Goal: Task Accomplishment & Management: Use online tool/utility

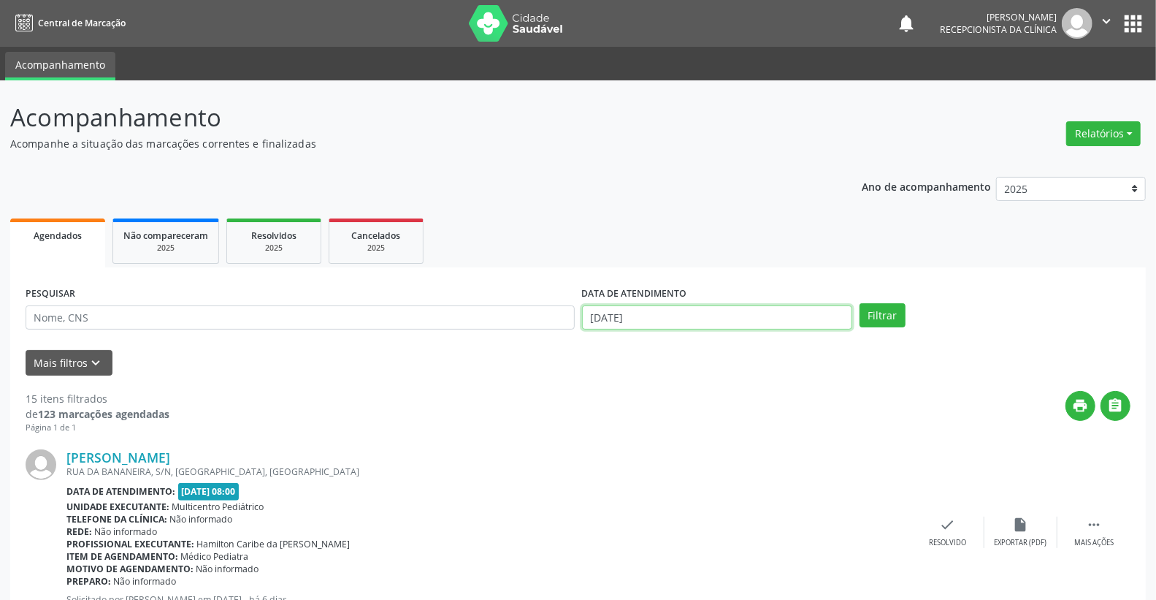
click at [683, 319] on input "[DATE]" at bounding box center [717, 317] width 271 height 25
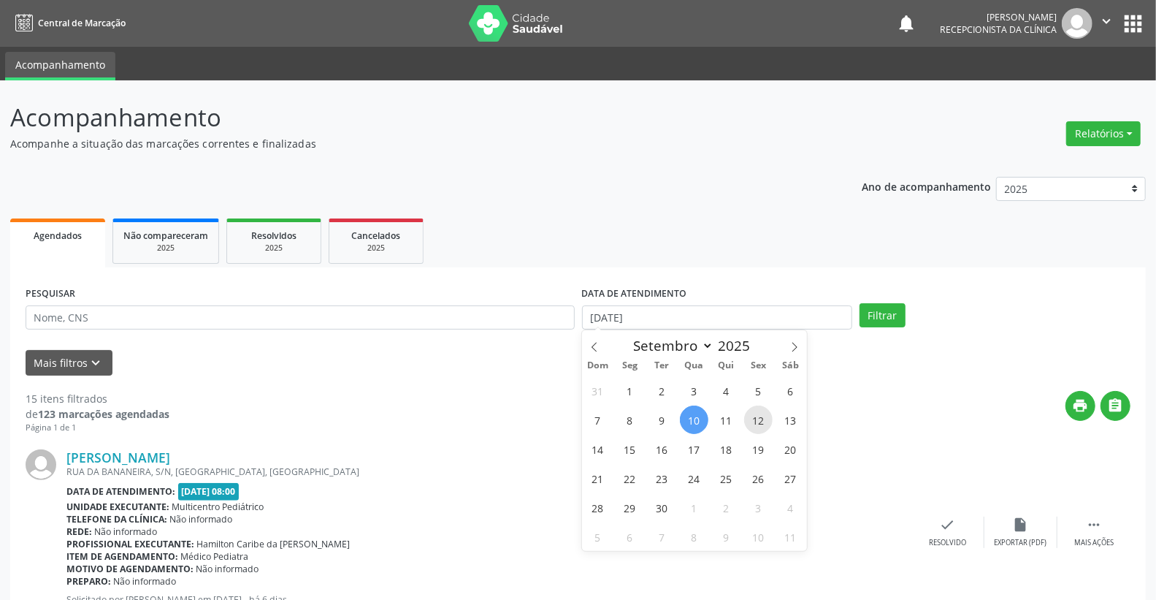
click at [761, 426] on span "12" at bounding box center [758, 419] width 28 height 28
type input "[DATE]"
click at [761, 426] on span "12" at bounding box center [758, 419] width 28 height 28
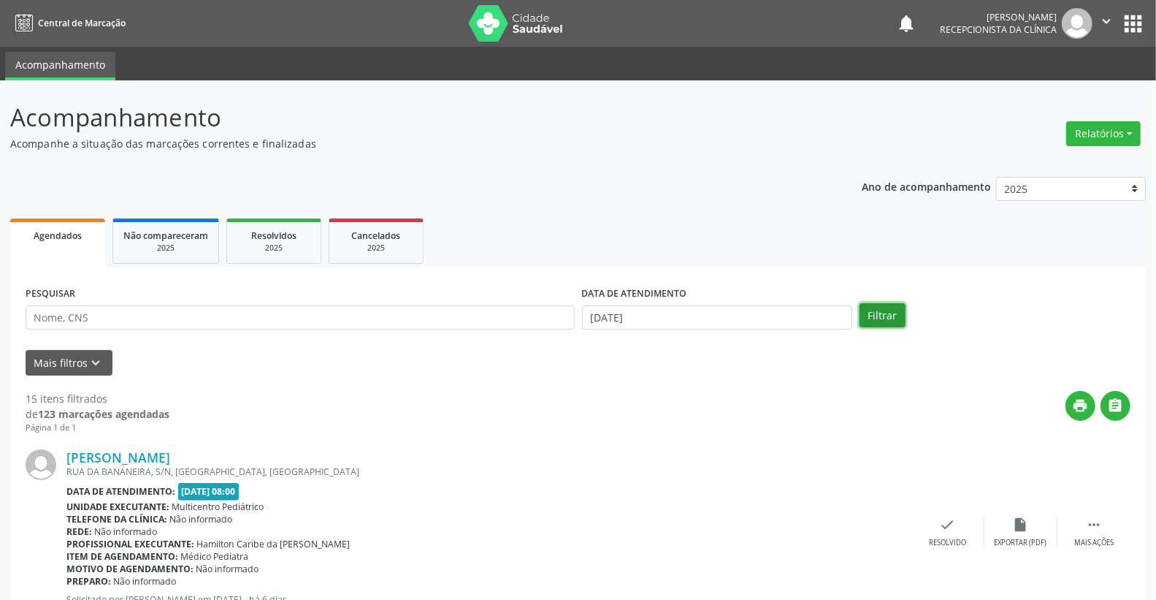
click at [886, 321] on button "Filtrar" at bounding box center [883, 315] width 46 height 25
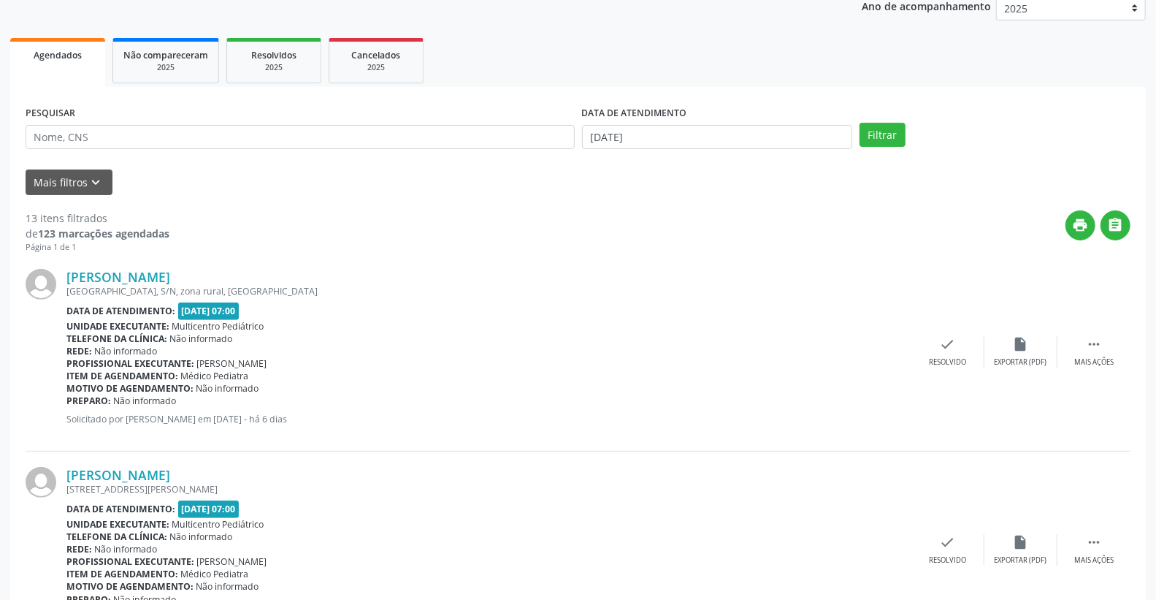
scroll to position [243, 0]
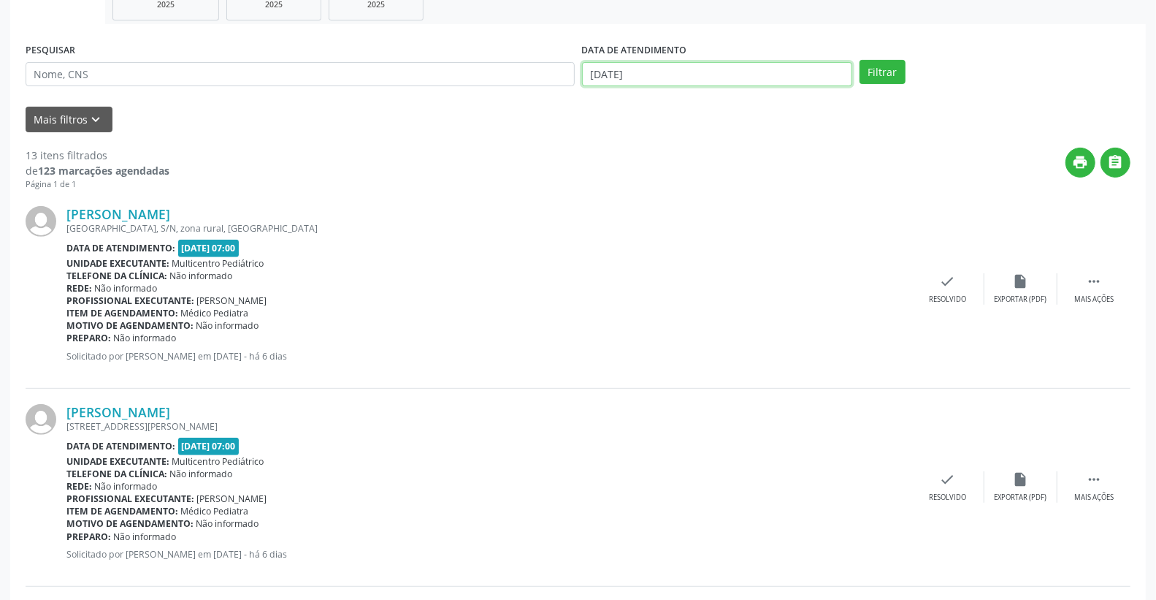
click at [633, 77] on input "[DATE]" at bounding box center [717, 74] width 271 height 25
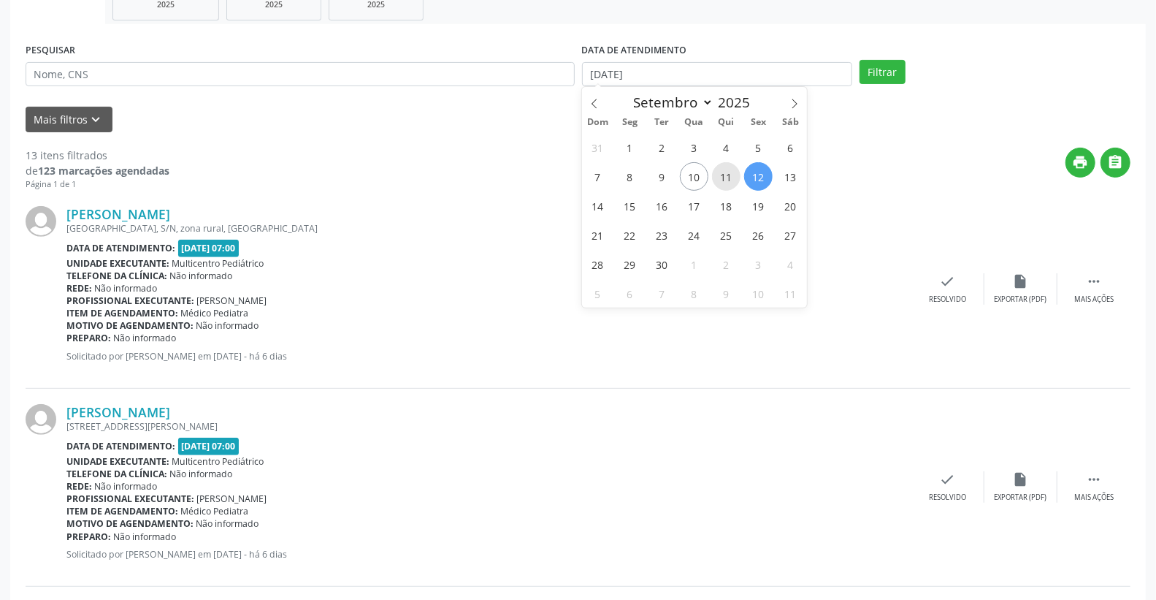
click at [732, 179] on span "11" at bounding box center [726, 176] width 28 height 28
type input "[DATE]"
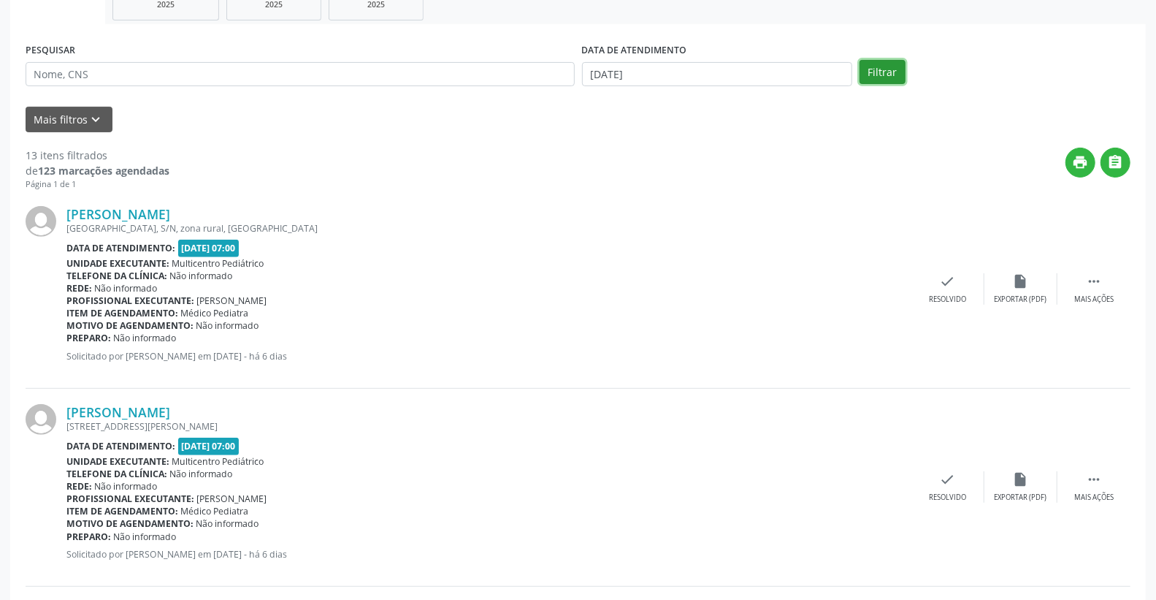
click at [892, 64] on button "Filtrar" at bounding box center [883, 72] width 46 height 25
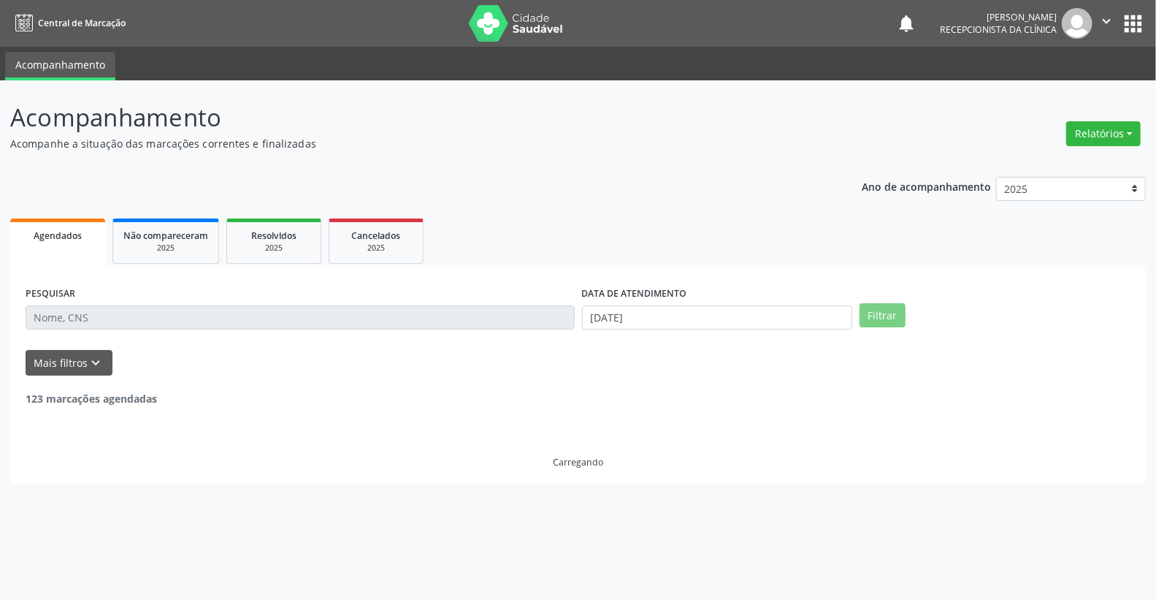
scroll to position [0, 0]
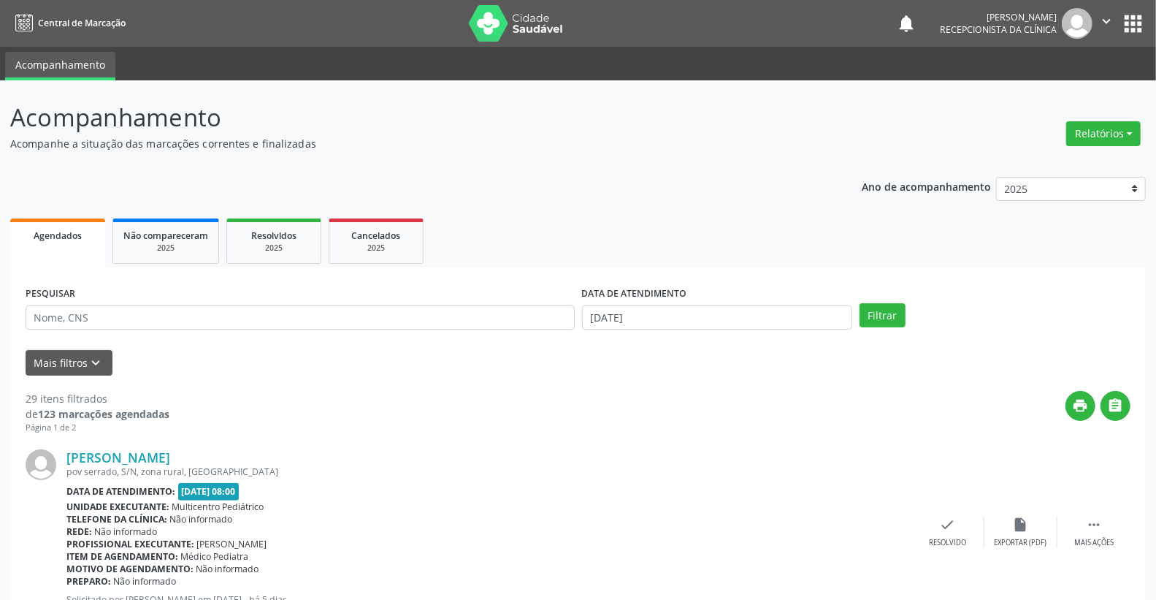
click at [678, 295] on label "DATA DE ATENDIMENTO" at bounding box center [634, 294] width 105 height 23
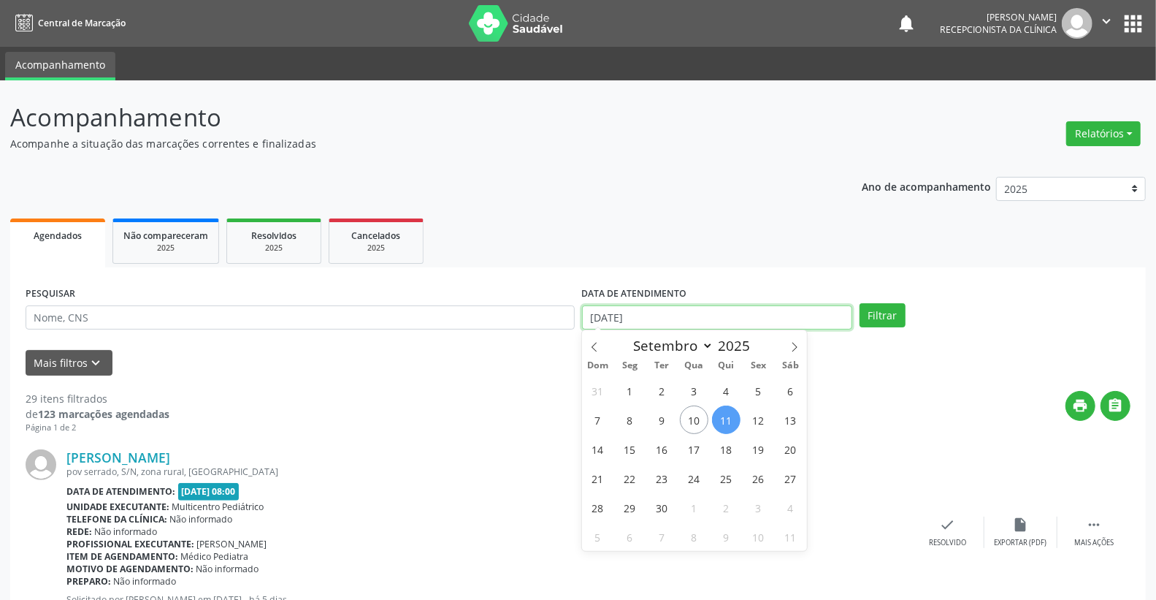
click at [694, 309] on input "[DATE]" at bounding box center [717, 317] width 271 height 25
click at [699, 418] on span "10" at bounding box center [694, 419] width 28 height 28
type input "[DATE]"
click at [699, 418] on span "10" at bounding box center [694, 419] width 28 height 28
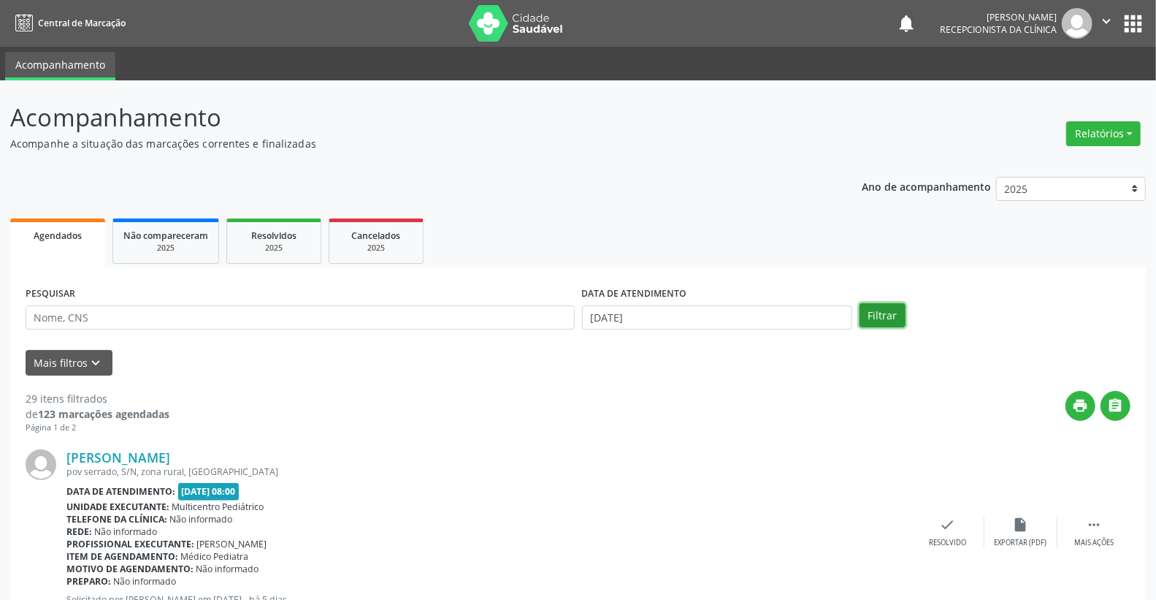
click at [893, 311] on button "Filtrar" at bounding box center [883, 315] width 46 height 25
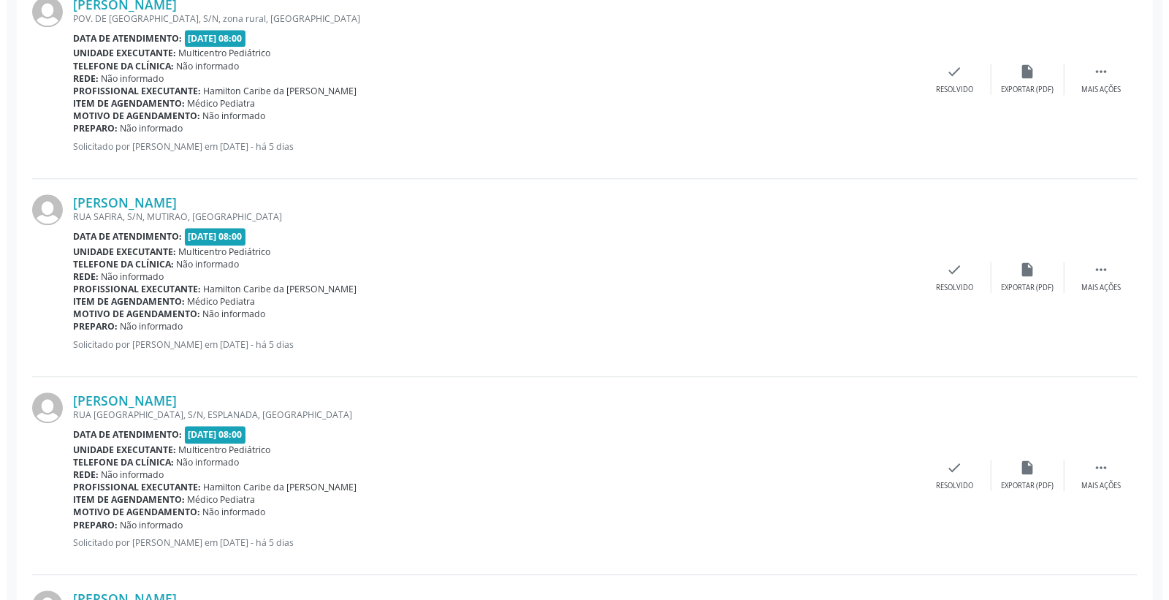
scroll to position [2435, 0]
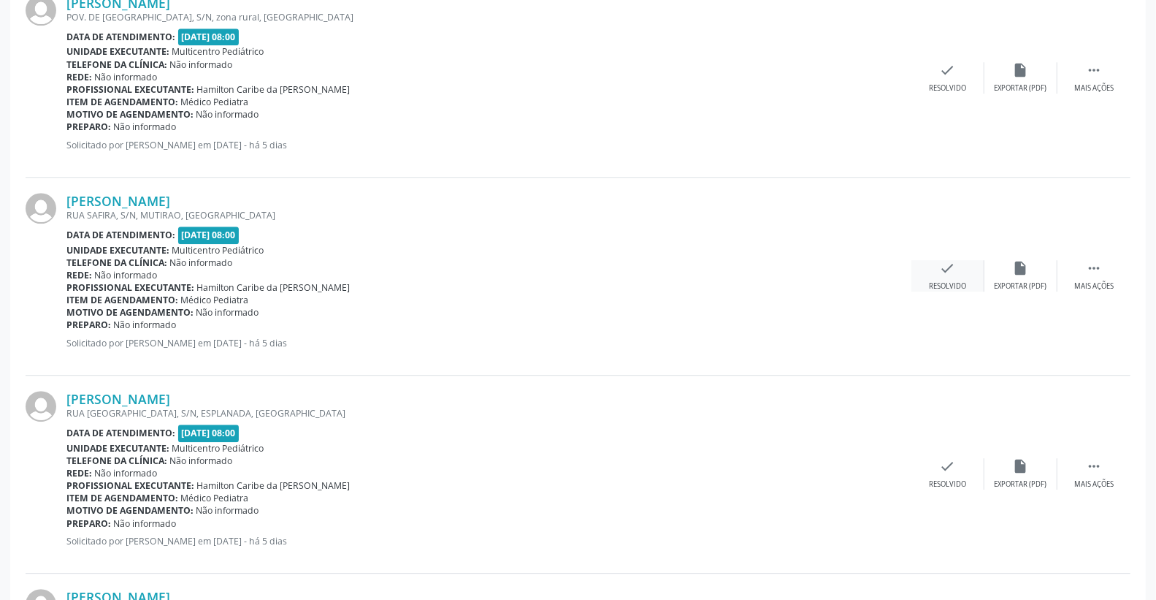
click at [944, 275] on div "check Resolvido" at bounding box center [948, 275] width 73 height 31
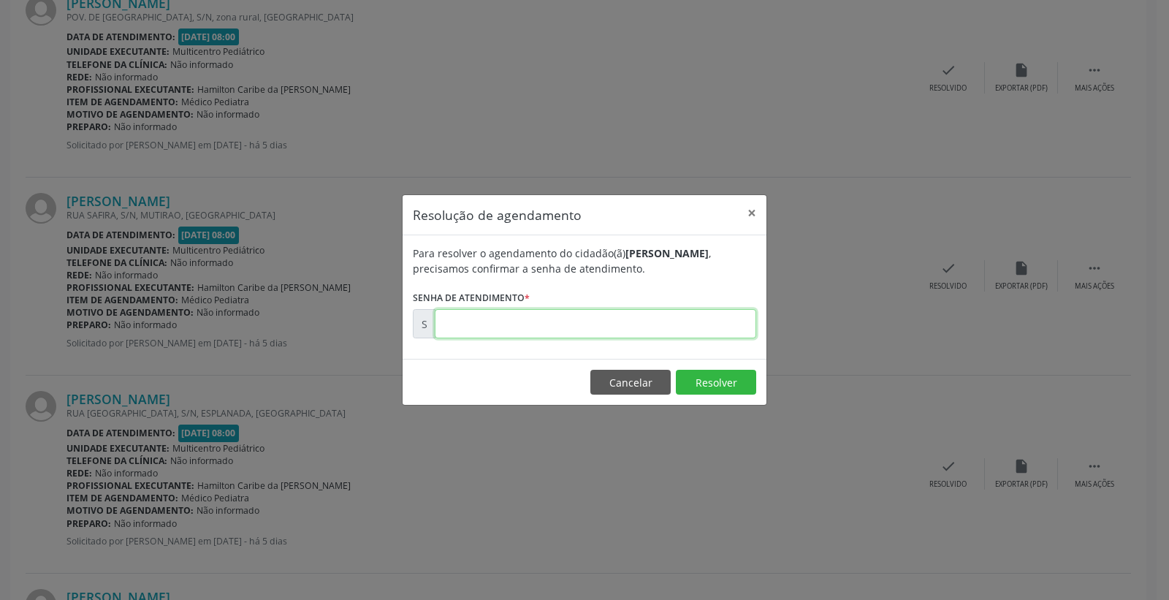
click at [713, 333] on input "text" at bounding box center [595, 323] width 321 height 29
type input "00175585"
click at [719, 373] on button "Resolver" at bounding box center [716, 382] width 80 height 25
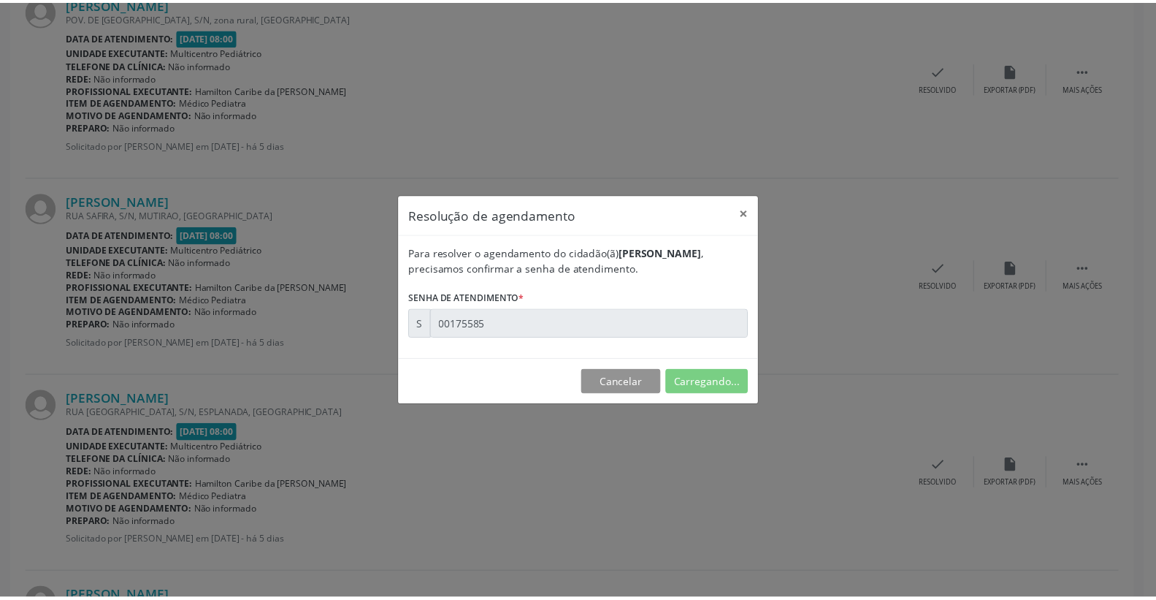
scroll to position [0, 0]
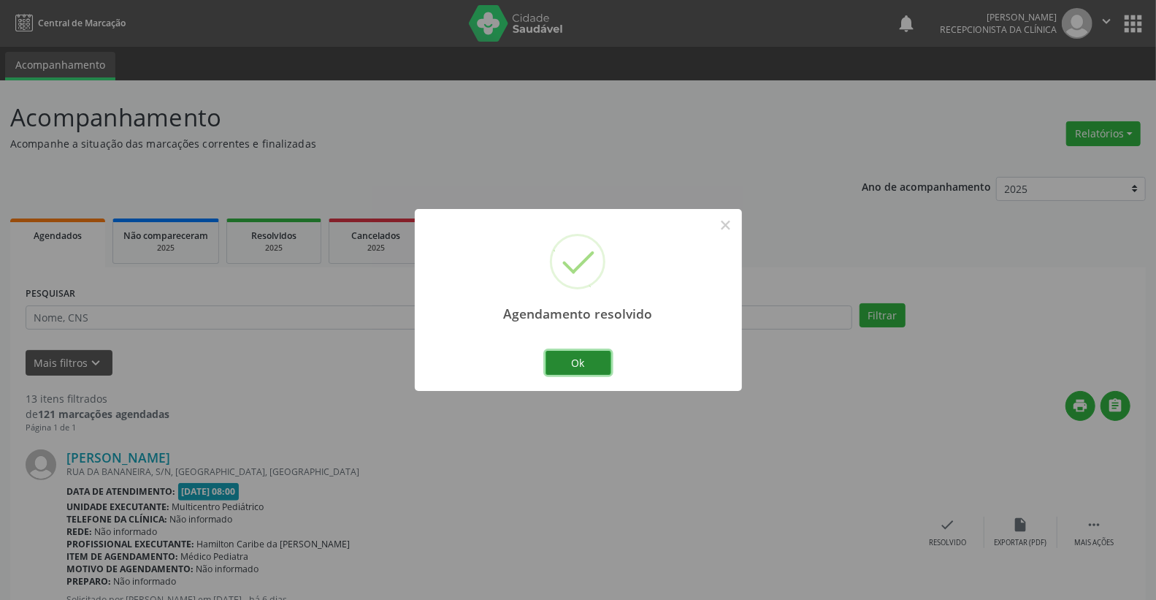
click at [577, 359] on button "Ok" at bounding box center [579, 363] width 66 height 25
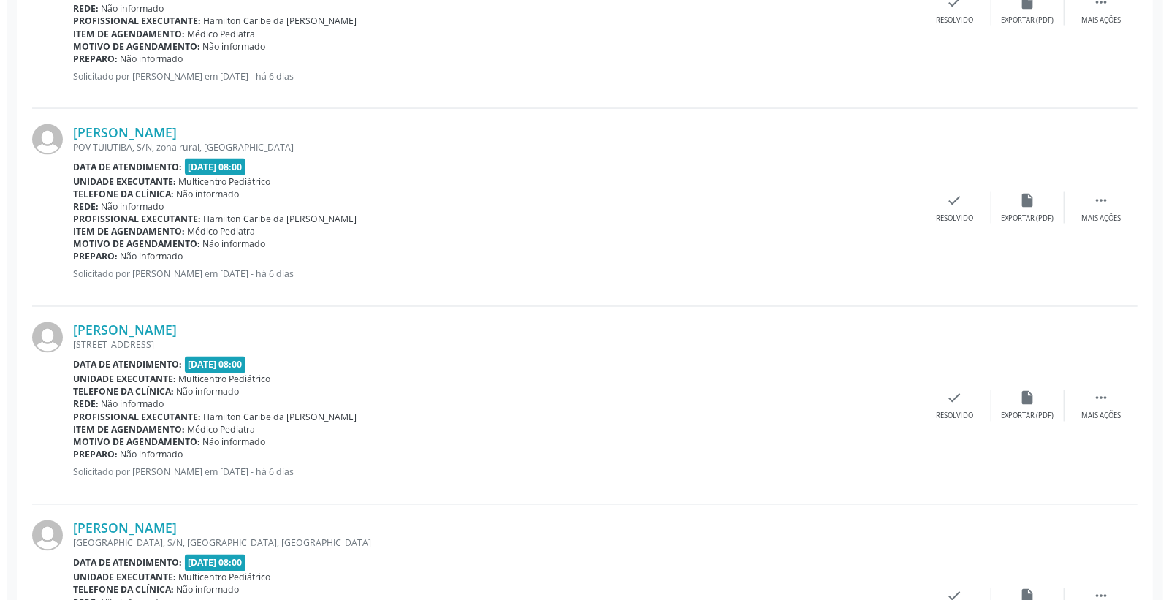
scroll to position [1542, 0]
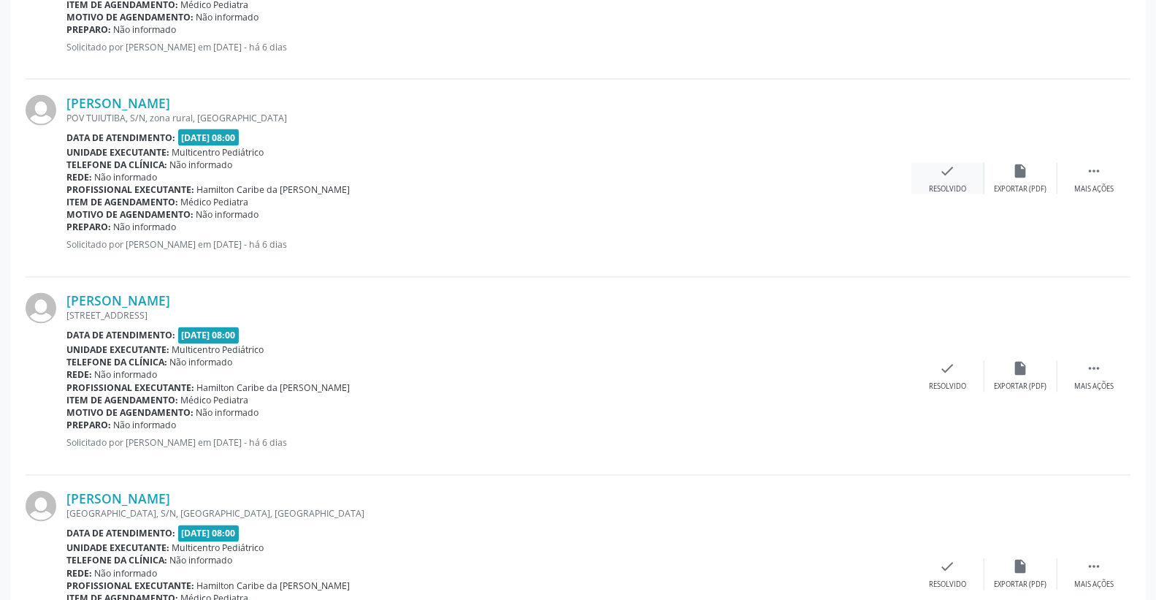
click at [954, 165] on icon "check" at bounding box center [948, 171] width 16 height 16
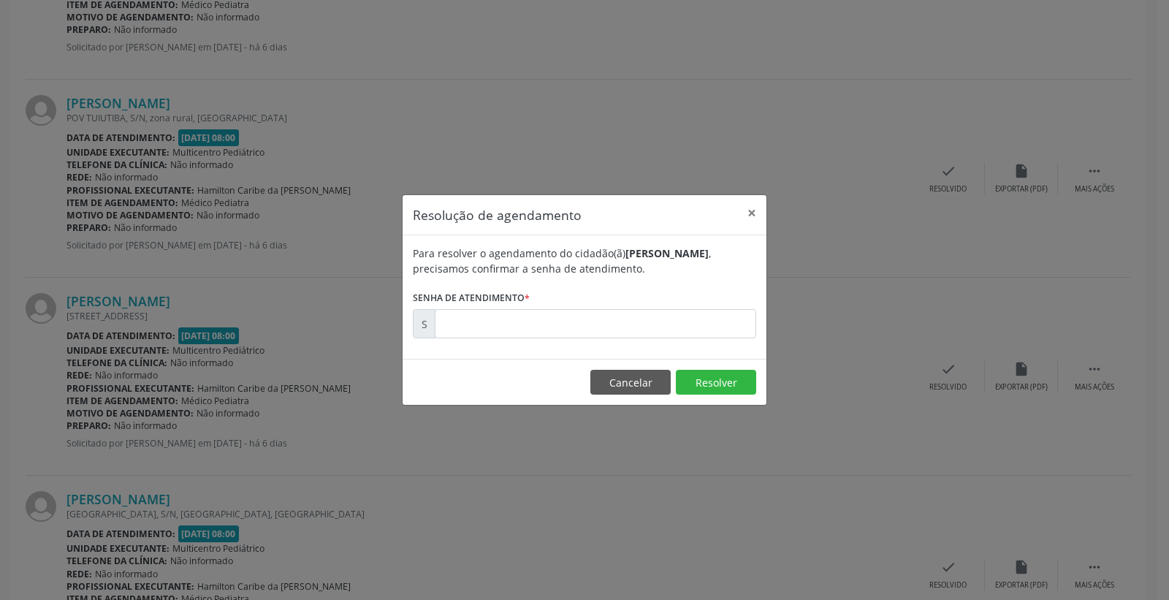
drag, startPoint x: 706, startPoint y: 308, endPoint x: 698, endPoint y: 327, distance: 20.9
click at [704, 313] on form "Para resolver o agendamento do cidadão(ã) [PERSON_NAME] , precisamos confirmar …" at bounding box center [584, 291] width 343 height 93
click at [696, 326] on input "text" at bounding box center [595, 323] width 321 height 29
type input "00175262"
click at [725, 378] on button "Resolver" at bounding box center [716, 382] width 80 height 25
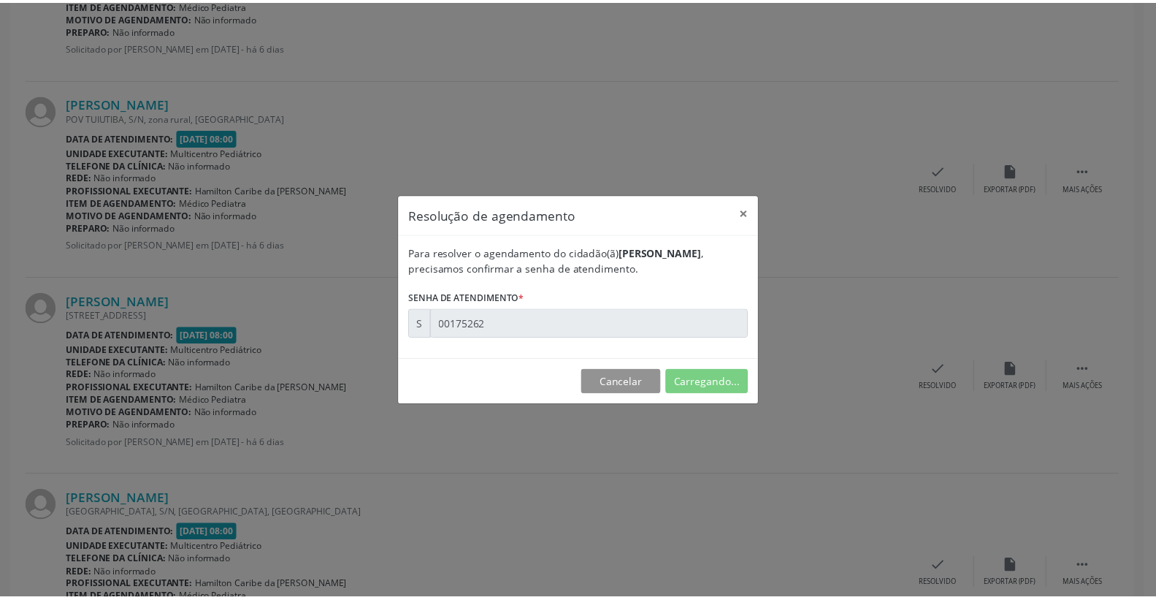
scroll to position [0, 0]
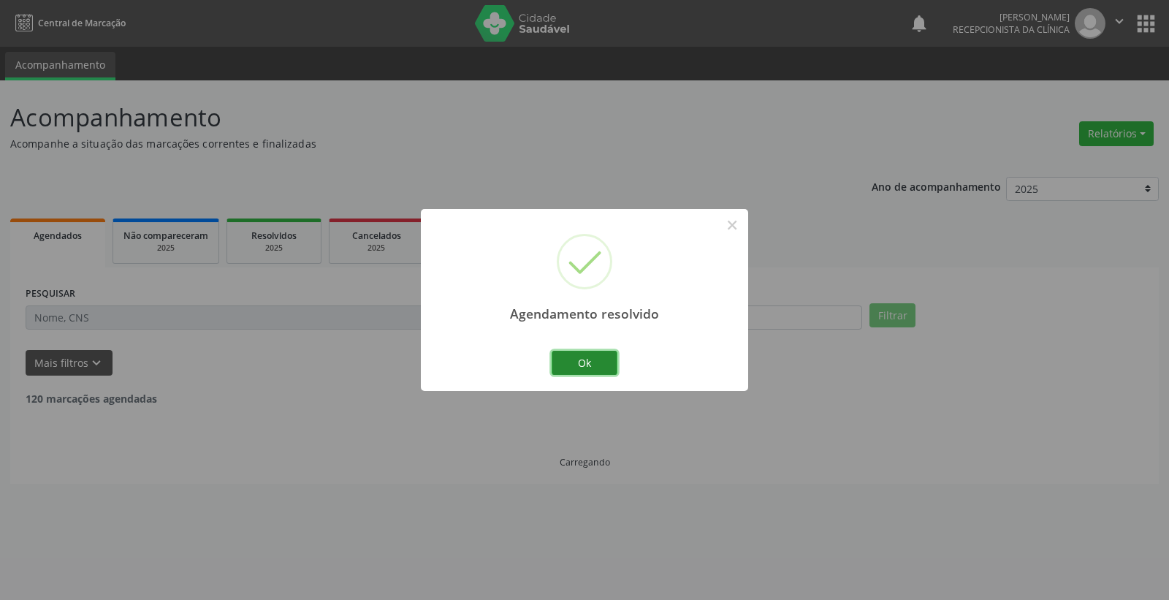
click at [603, 353] on button "Ok" at bounding box center [585, 363] width 66 height 25
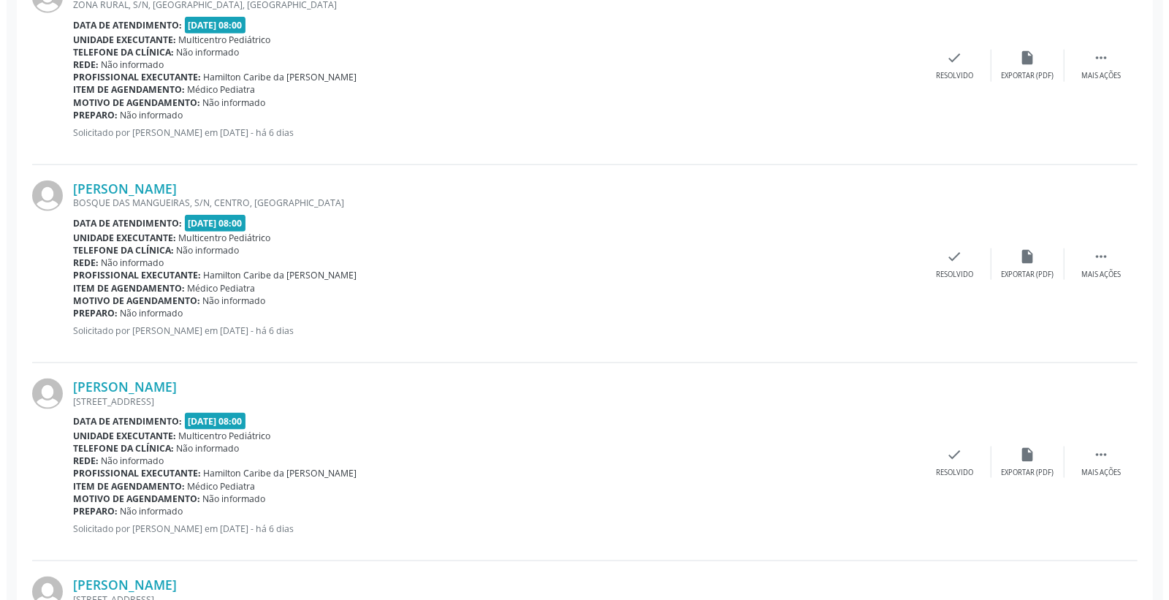
scroll to position [1055, 0]
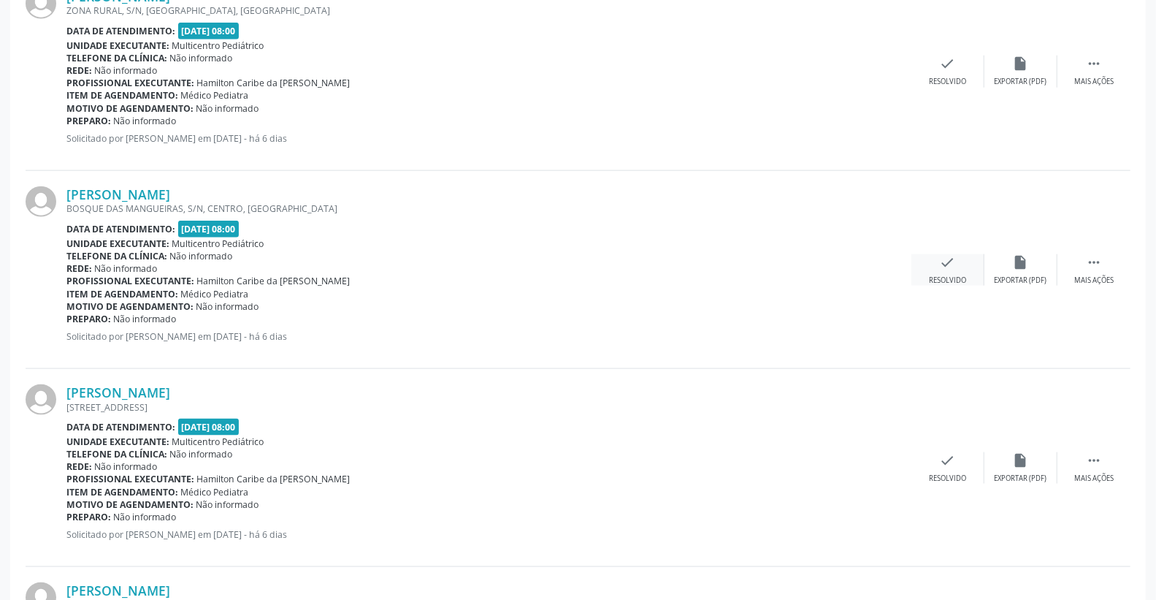
click at [955, 259] on icon "check" at bounding box center [948, 262] width 16 height 16
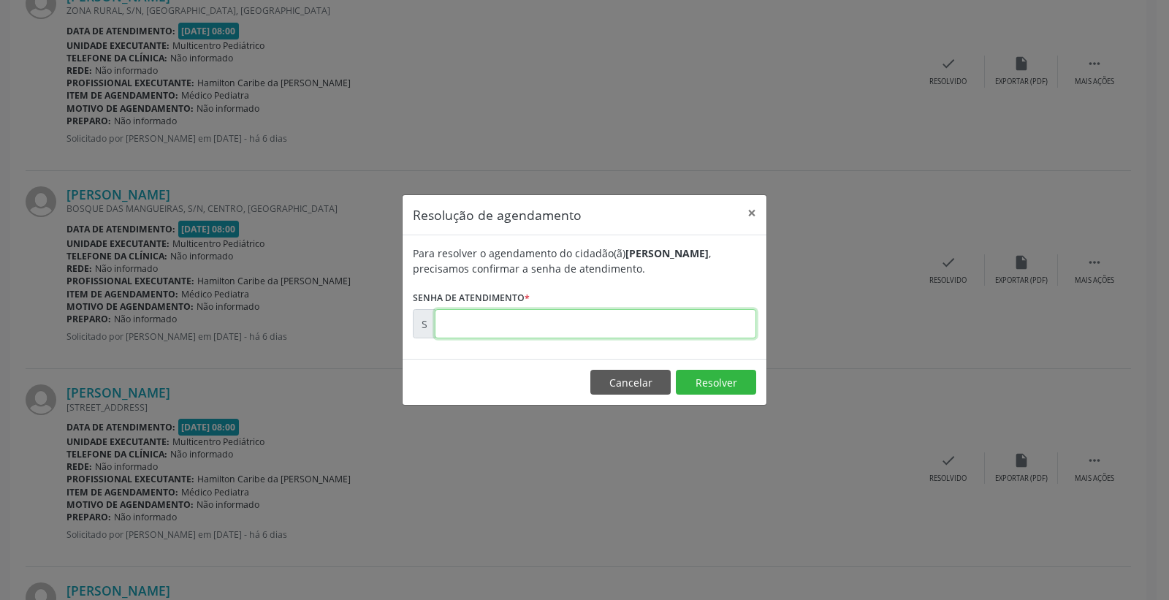
click at [646, 316] on input "text" at bounding box center [595, 323] width 321 height 29
type input "00175249"
click at [709, 376] on button "Resolver" at bounding box center [716, 382] width 80 height 25
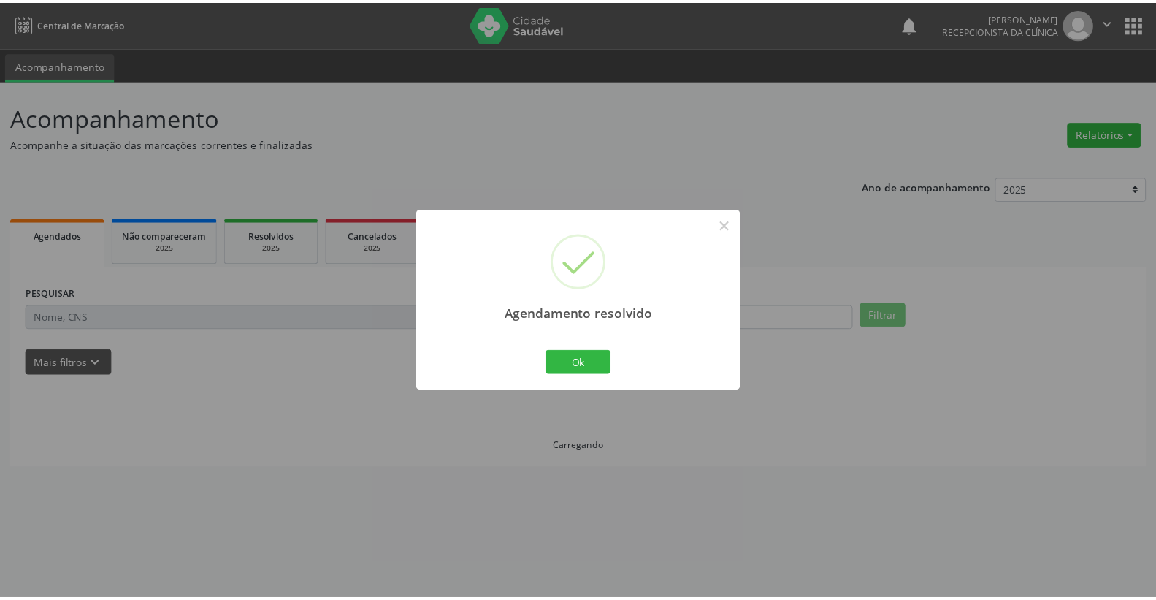
scroll to position [0, 0]
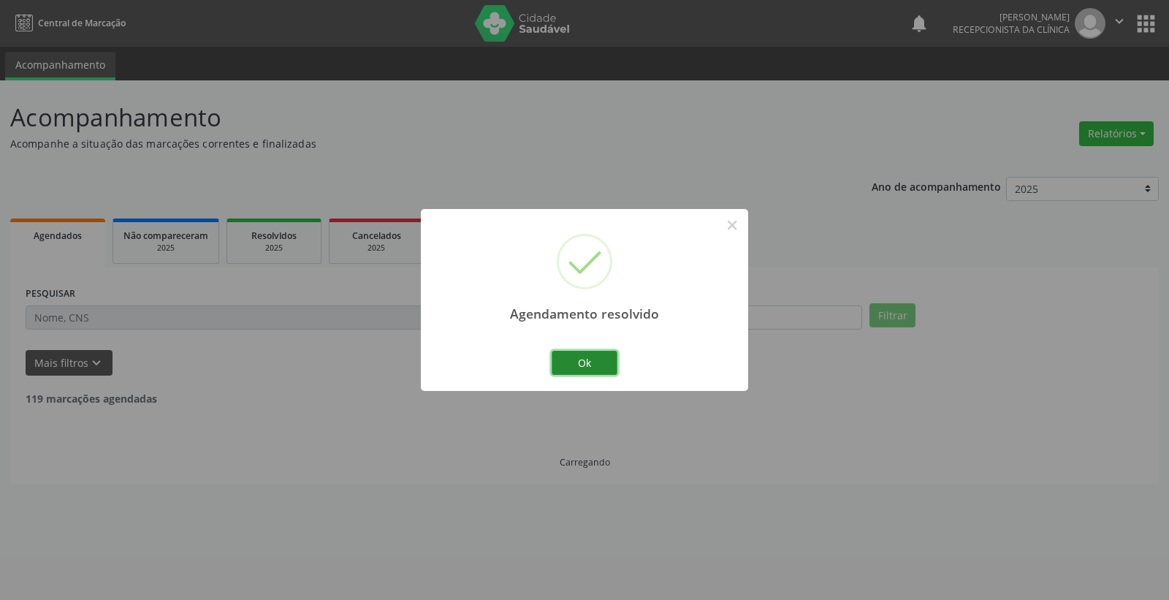
click at [584, 367] on button "Ok" at bounding box center [585, 363] width 66 height 25
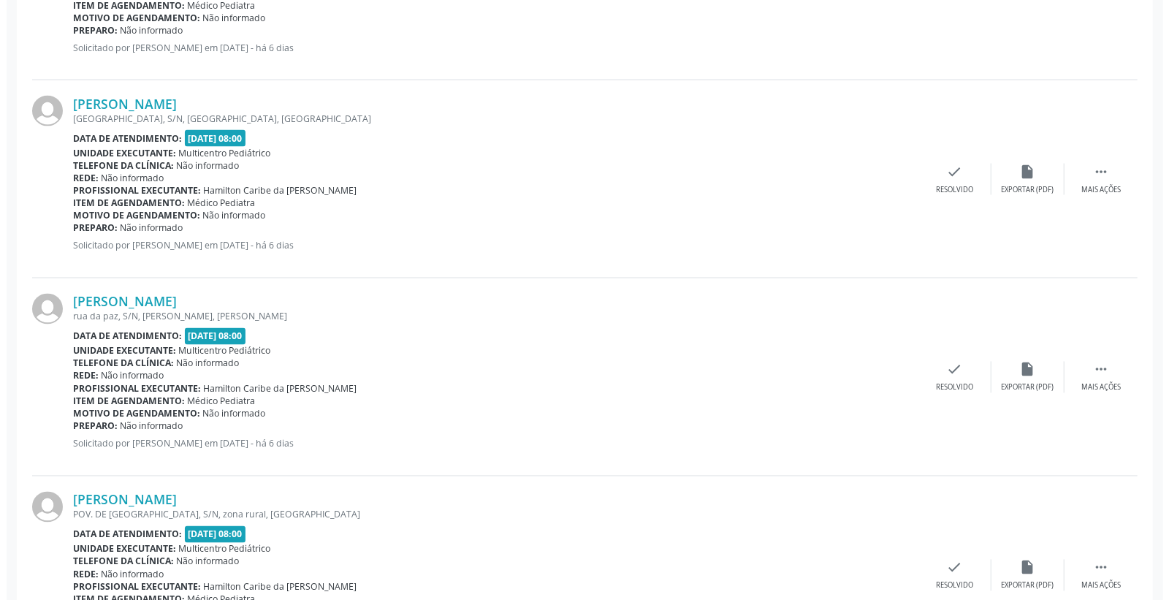
scroll to position [1542, 0]
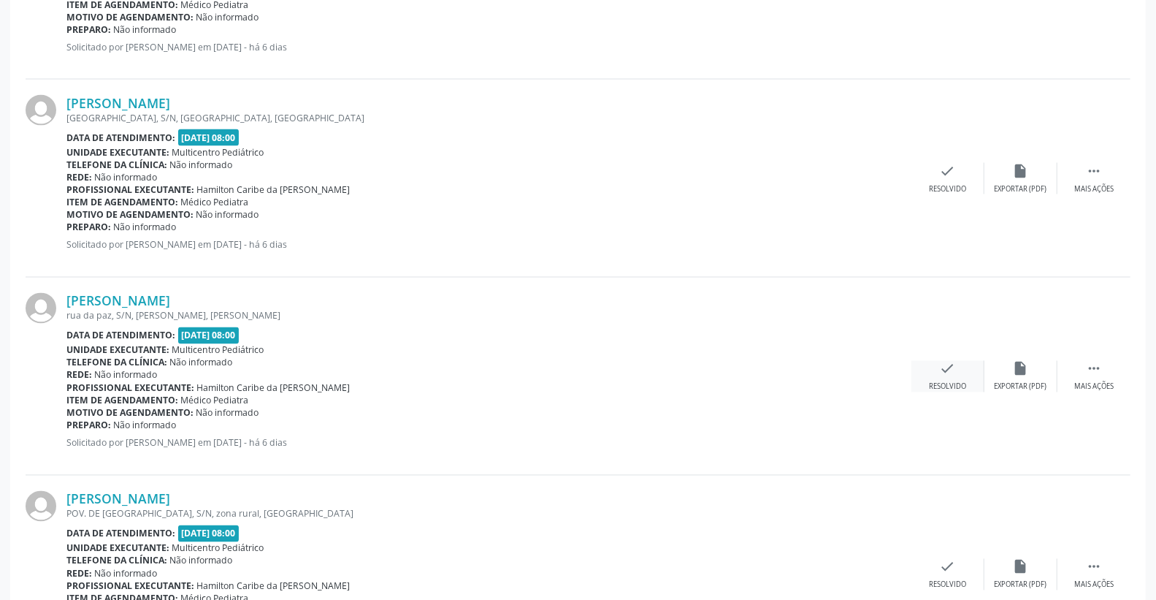
click at [954, 370] on icon "check" at bounding box center [948, 369] width 16 height 16
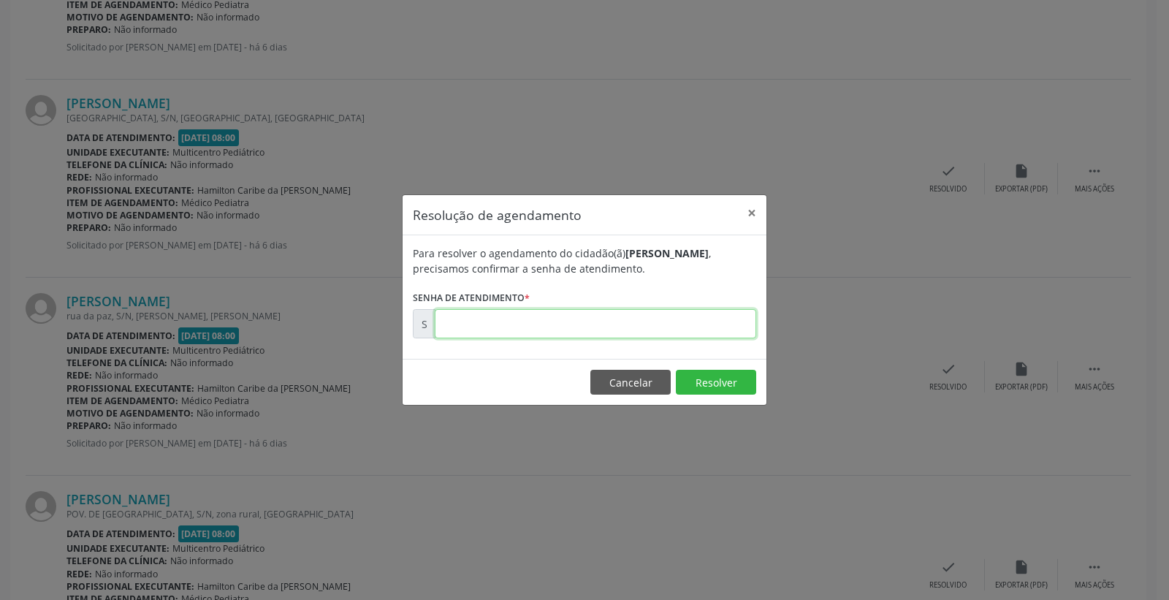
click at [600, 323] on input "text" at bounding box center [595, 323] width 321 height 29
type input "00175407"
click at [718, 376] on button "Resolver" at bounding box center [716, 382] width 80 height 25
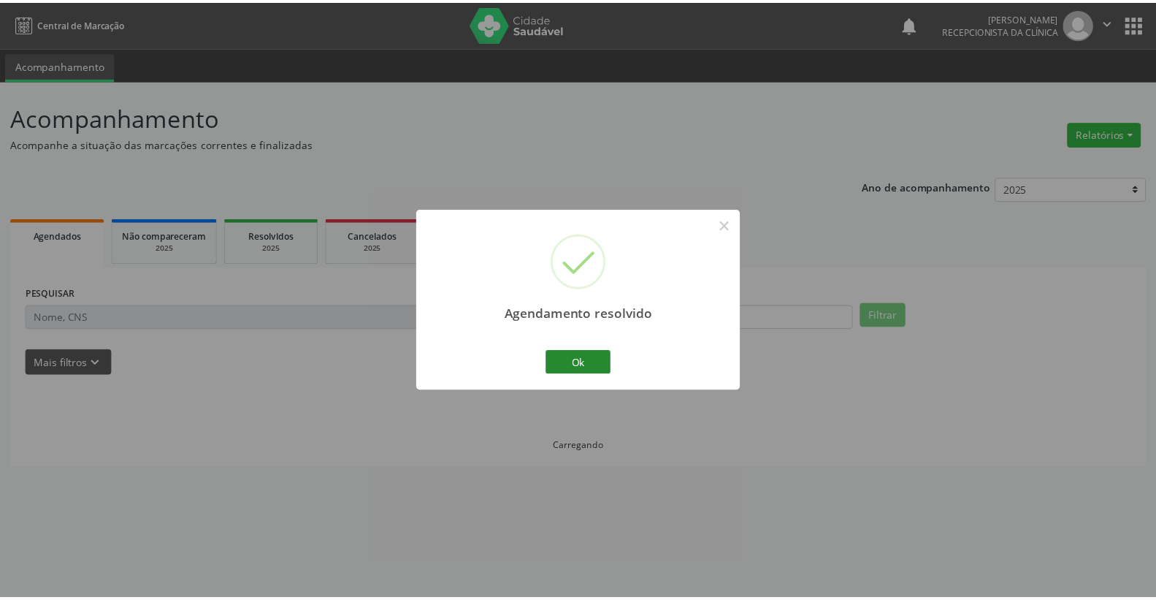
scroll to position [0, 0]
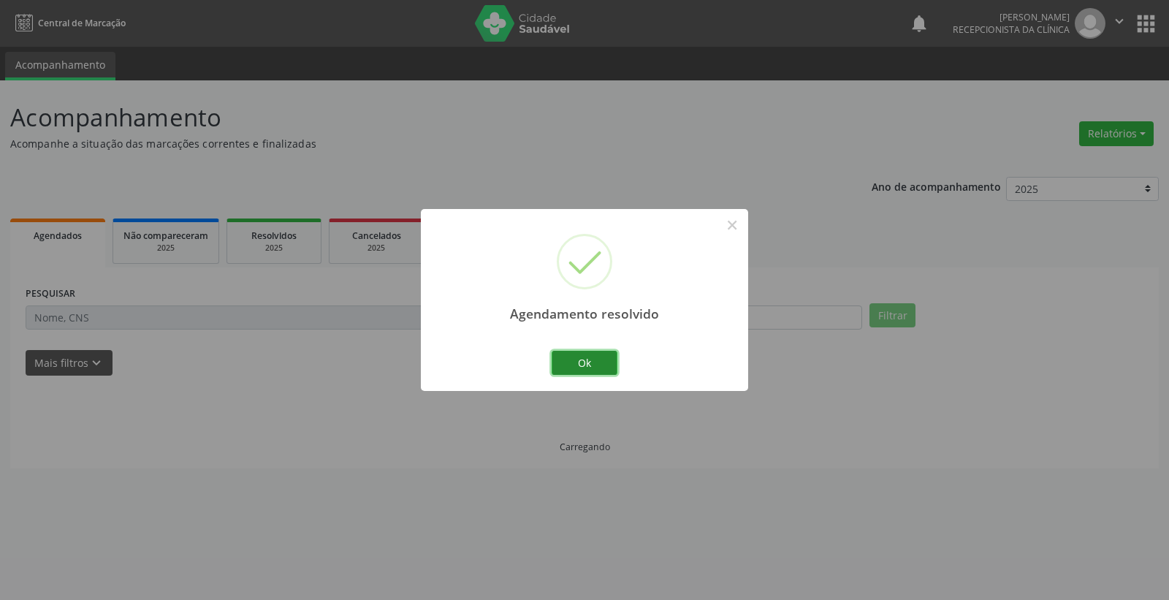
click at [589, 363] on button "Ok" at bounding box center [585, 363] width 66 height 25
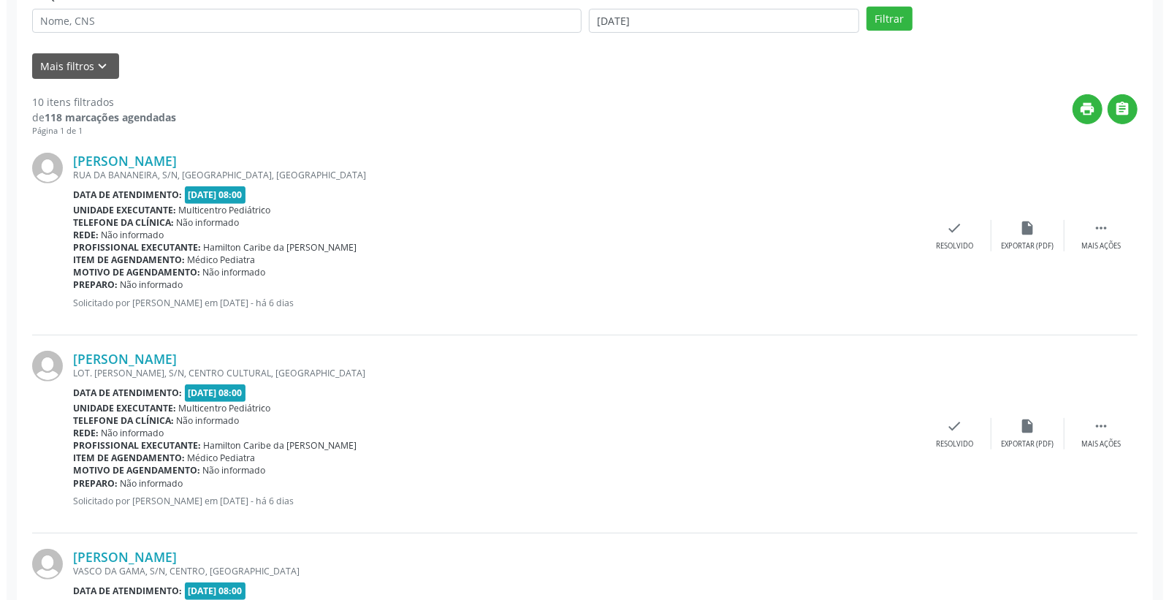
scroll to position [324, 0]
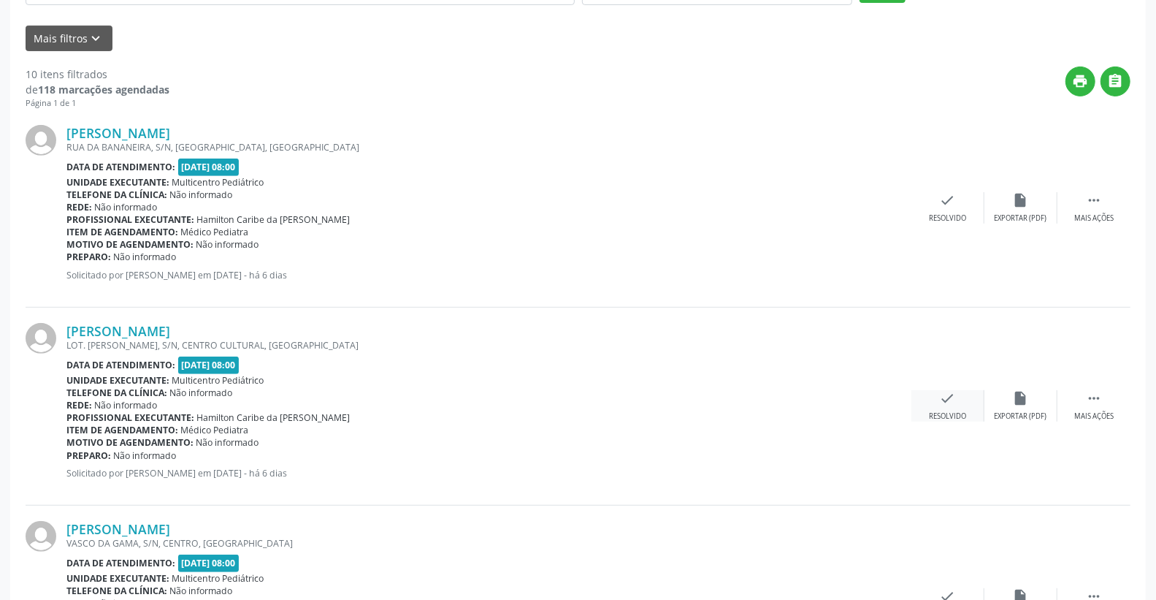
click at [960, 393] on div "check Resolvido" at bounding box center [948, 405] width 73 height 31
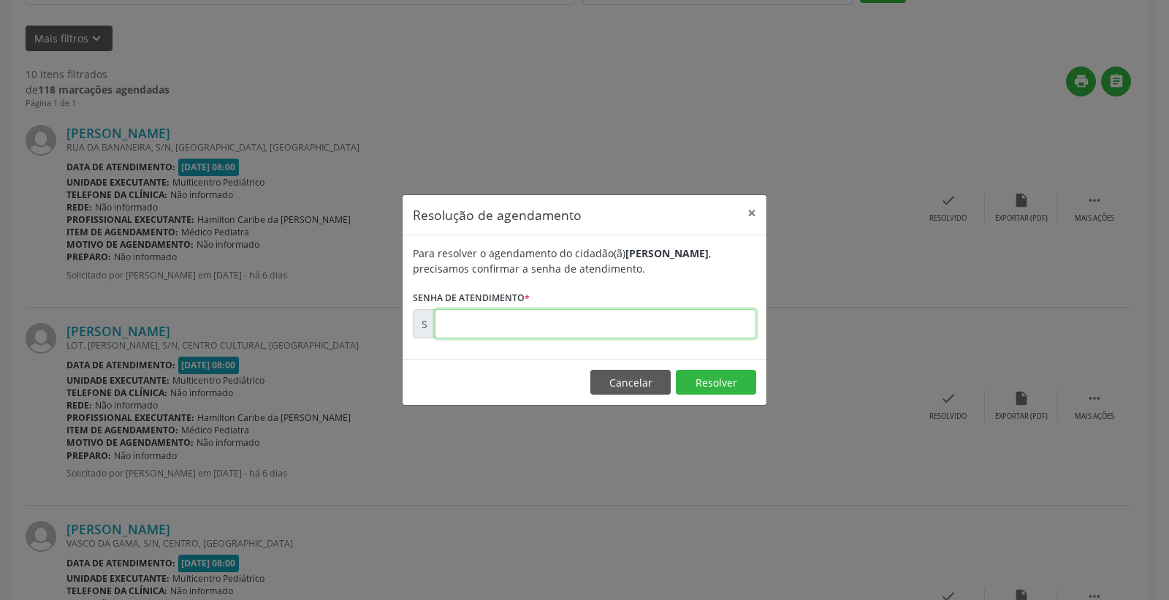
click at [651, 325] on input "text" at bounding box center [595, 323] width 321 height 29
type input "00175203"
click at [706, 381] on button "Resolver" at bounding box center [716, 382] width 80 height 25
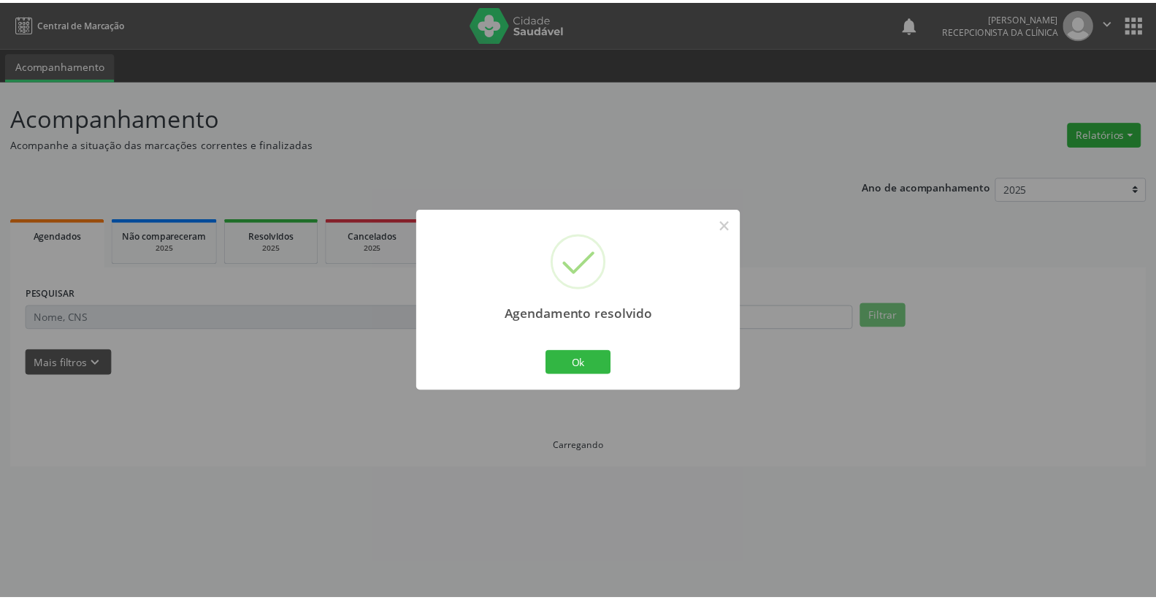
scroll to position [0, 0]
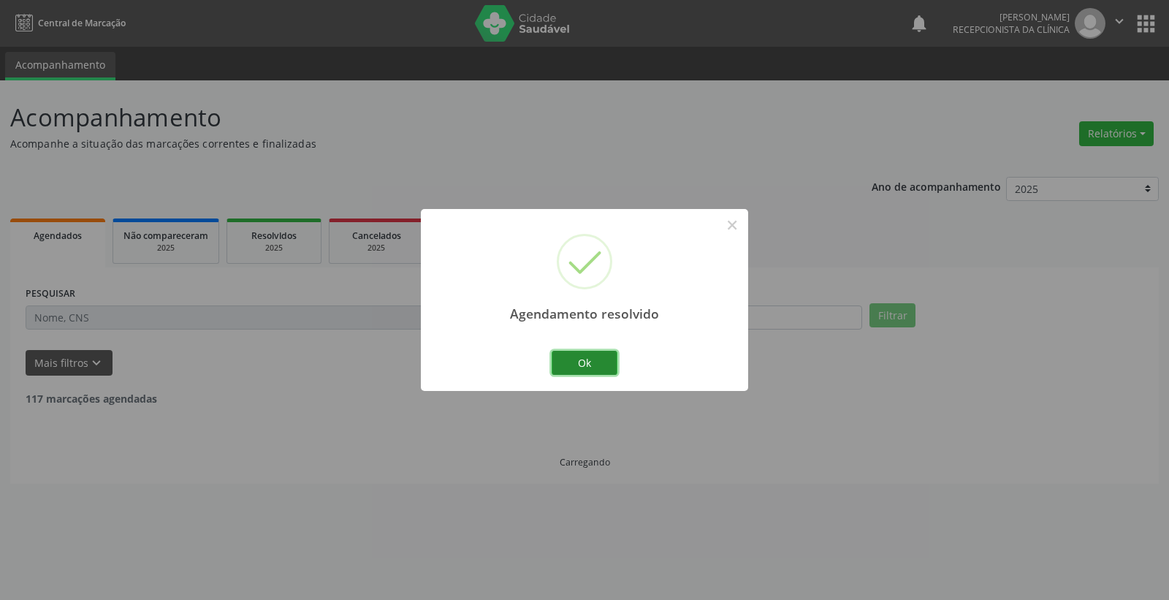
click at [603, 359] on button "Ok" at bounding box center [585, 363] width 66 height 25
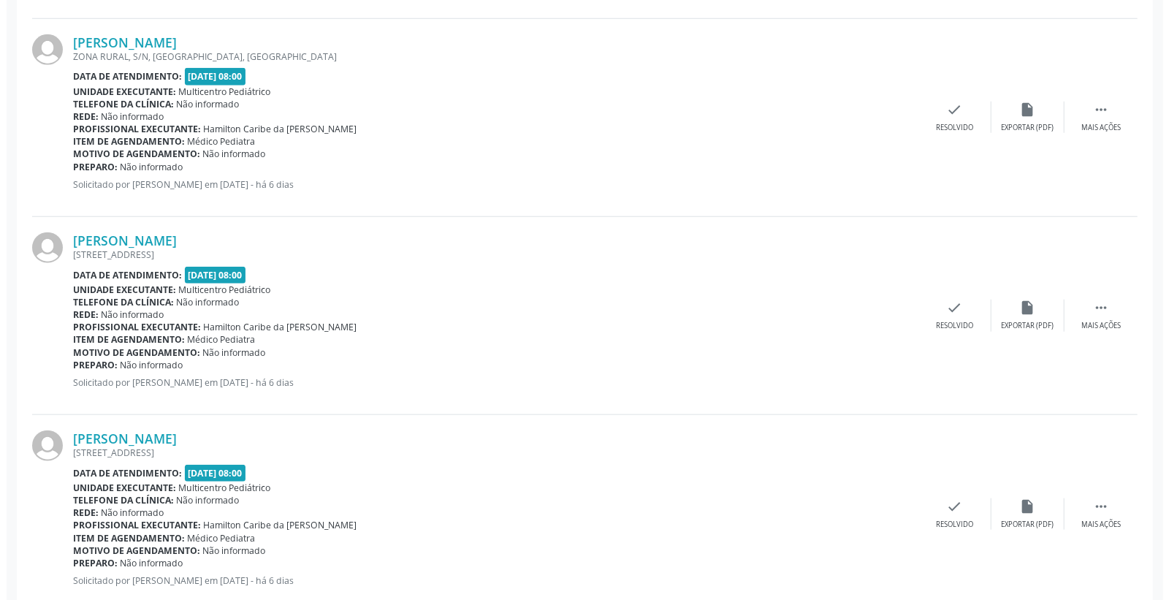
scroll to position [812, 0]
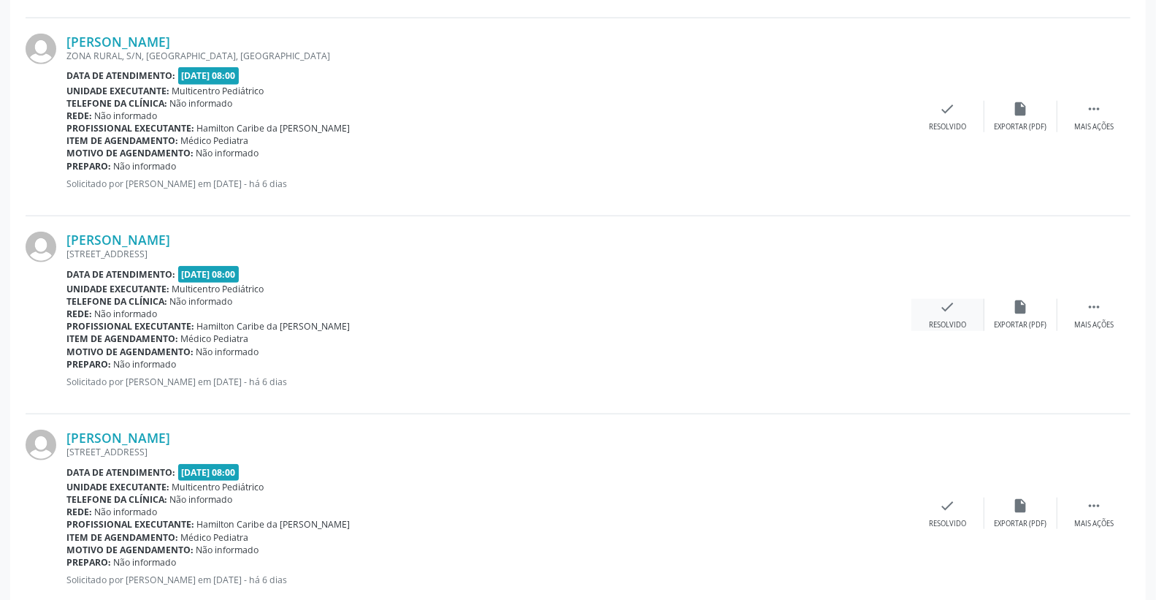
click at [948, 315] on div "check Resolvido" at bounding box center [948, 314] width 73 height 31
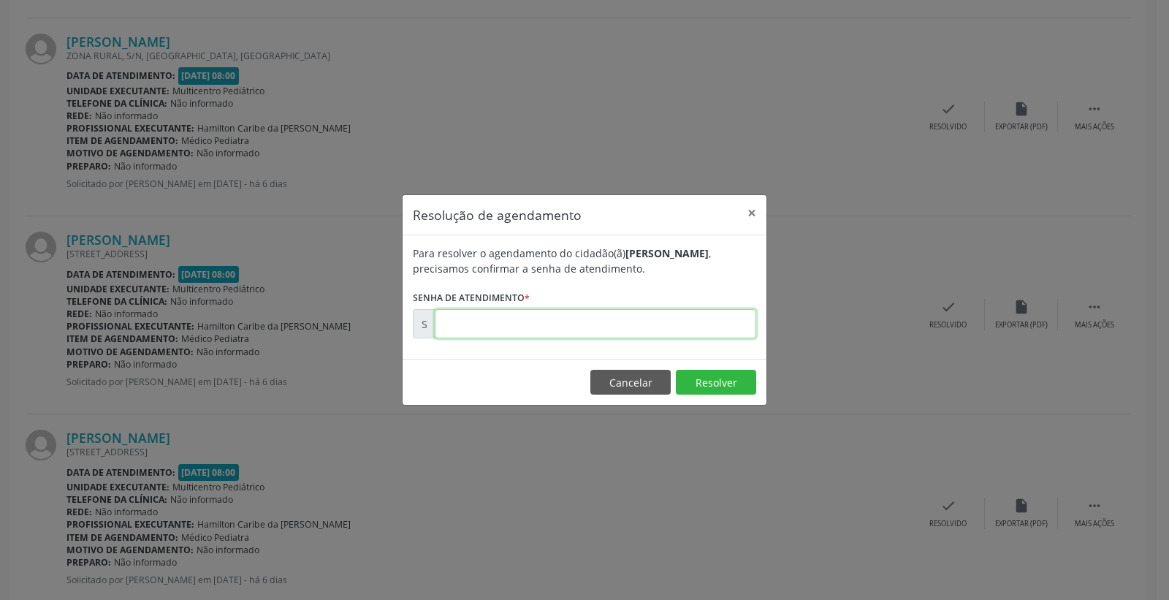
click at [696, 332] on input "text" at bounding box center [595, 323] width 321 height 29
type input "00175250"
click at [717, 380] on button "Resolver" at bounding box center [716, 382] width 80 height 25
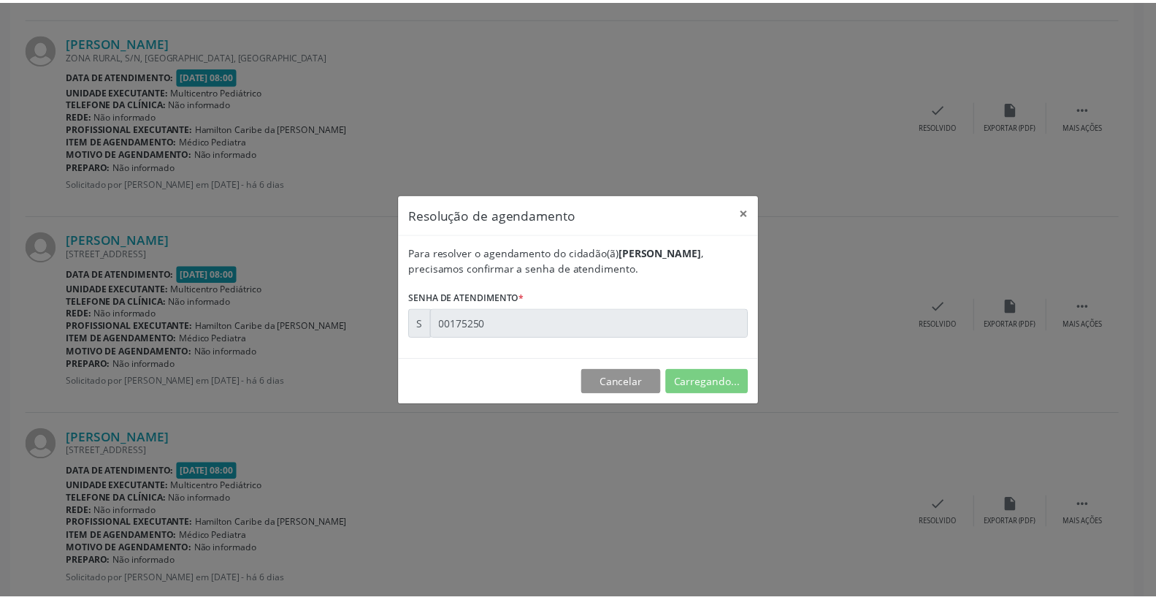
scroll to position [0, 0]
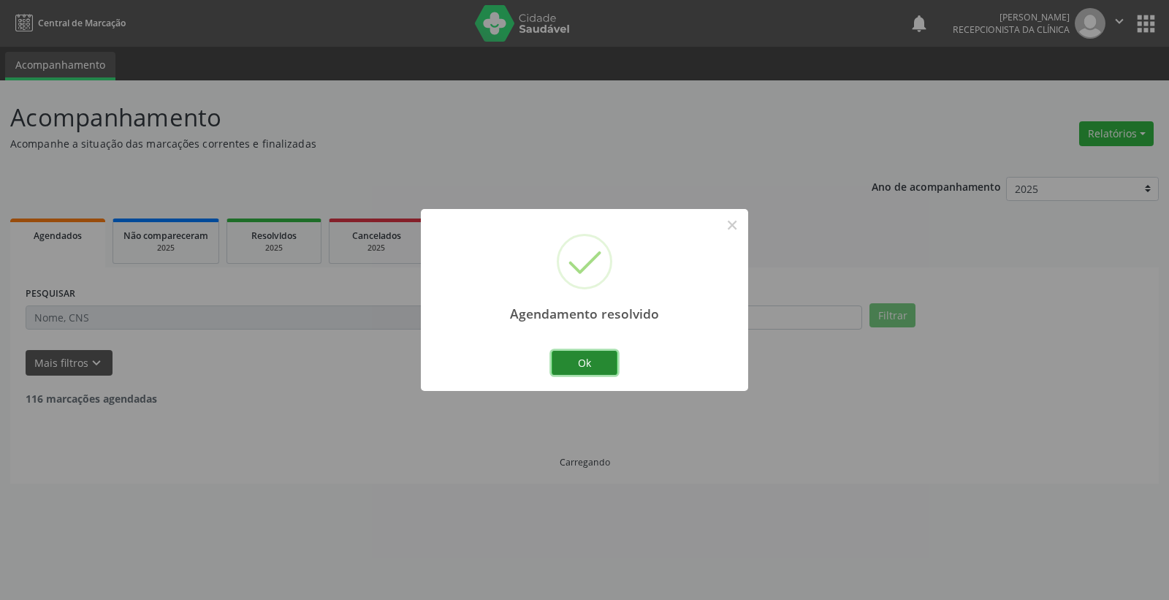
click at [601, 370] on button "Ok" at bounding box center [585, 363] width 66 height 25
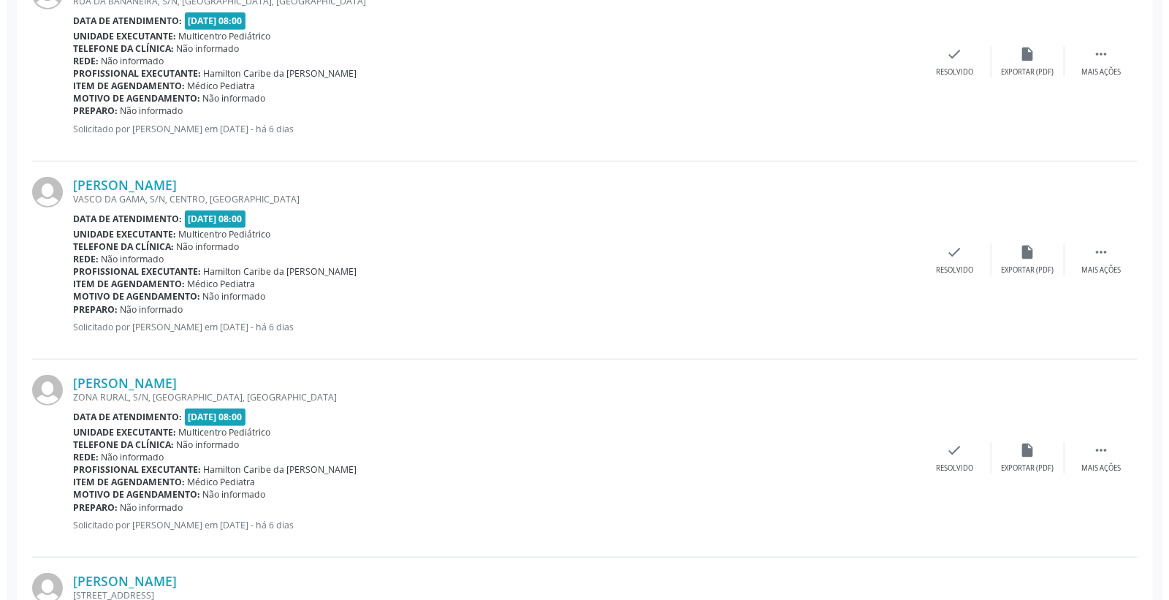
scroll to position [487, 0]
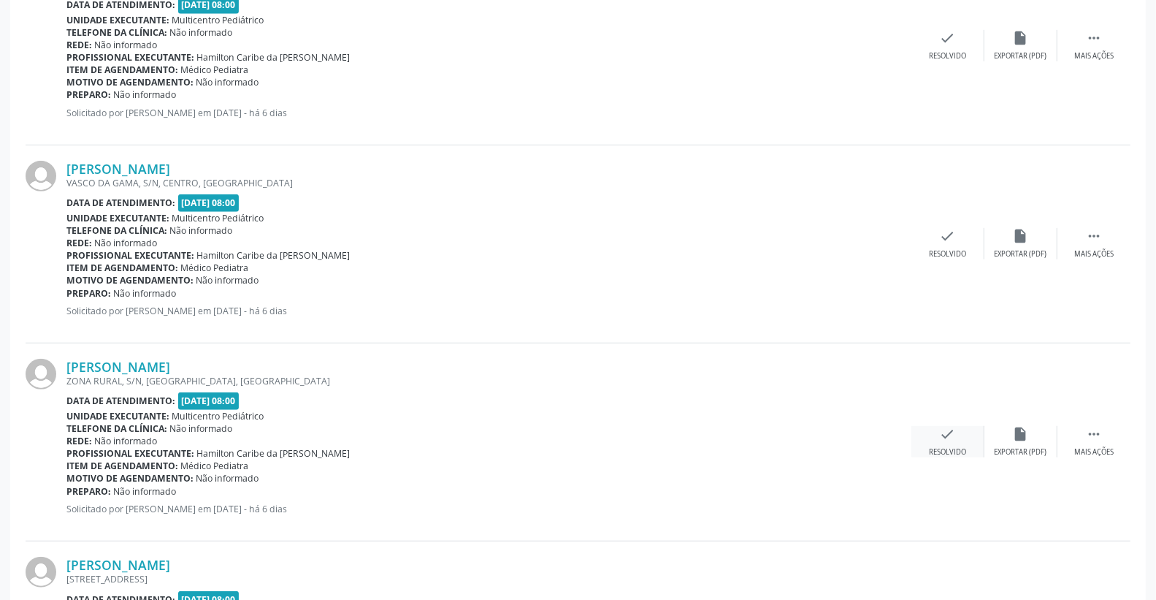
click at [954, 437] on icon "check" at bounding box center [948, 434] width 16 height 16
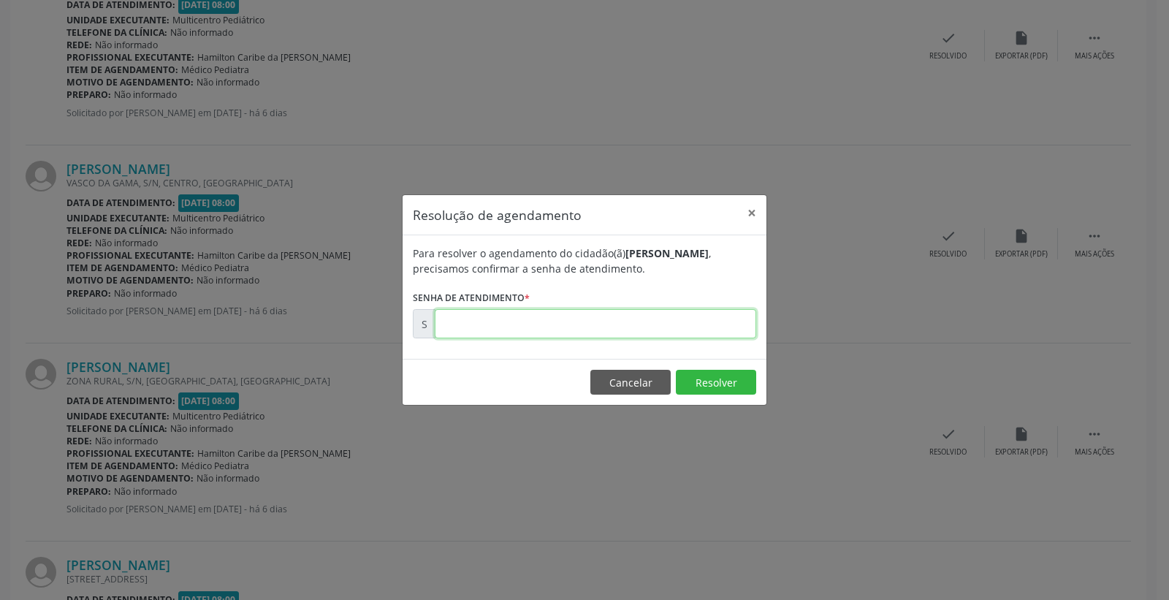
click at [662, 326] on input "text" at bounding box center [595, 323] width 321 height 29
type input "00175237"
click at [732, 382] on button "Resolver" at bounding box center [716, 382] width 80 height 25
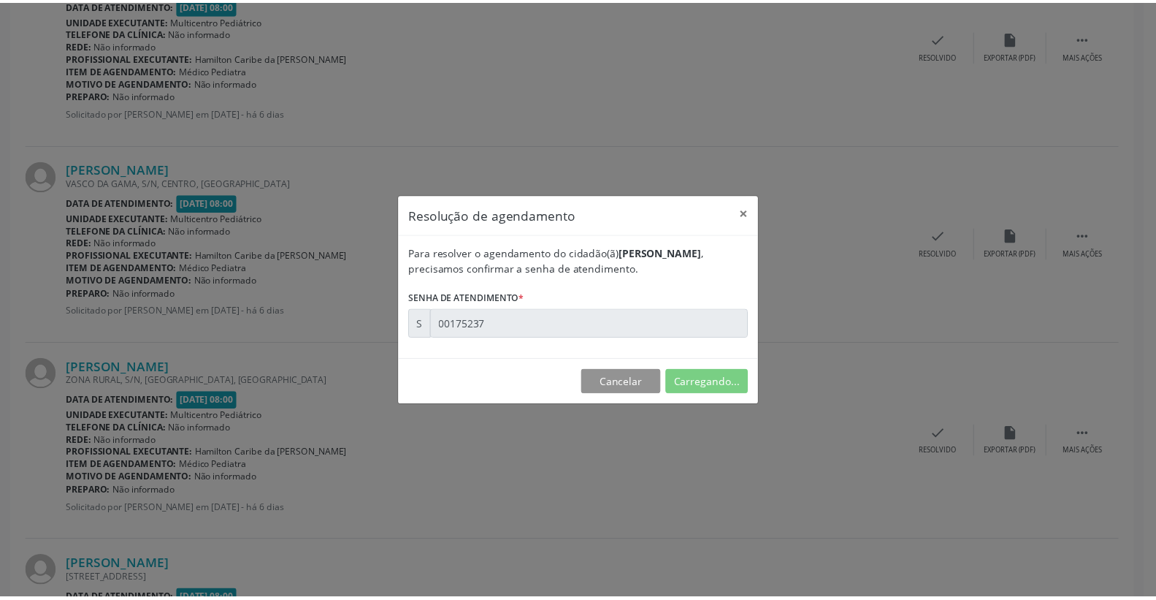
scroll to position [0, 0]
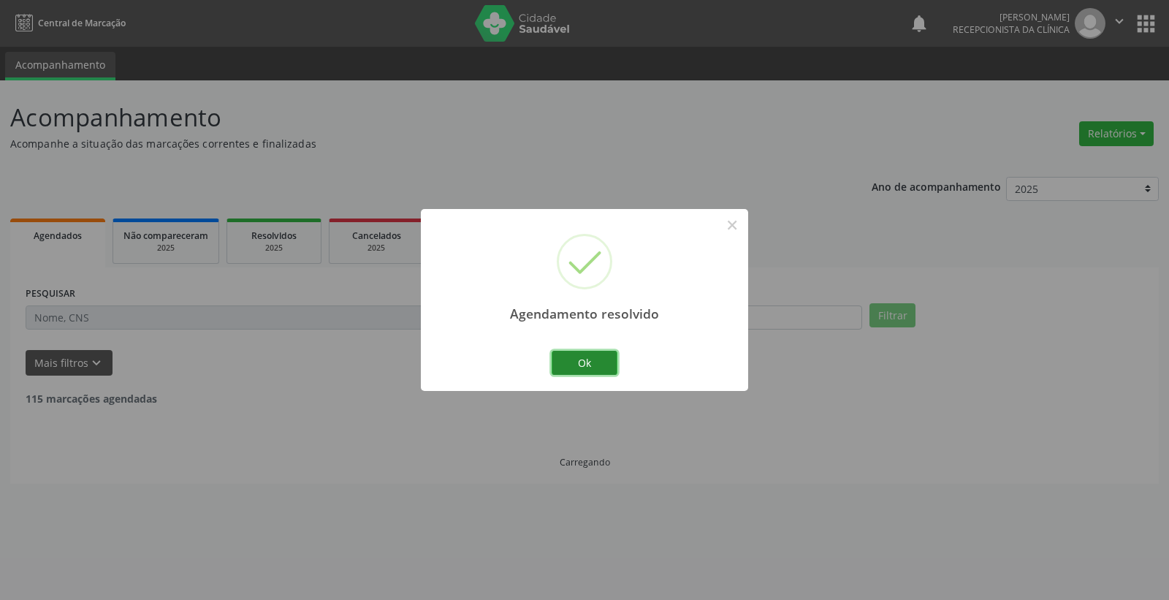
click at [594, 366] on button "Ok" at bounding box center [585, 363] width 66 height 25
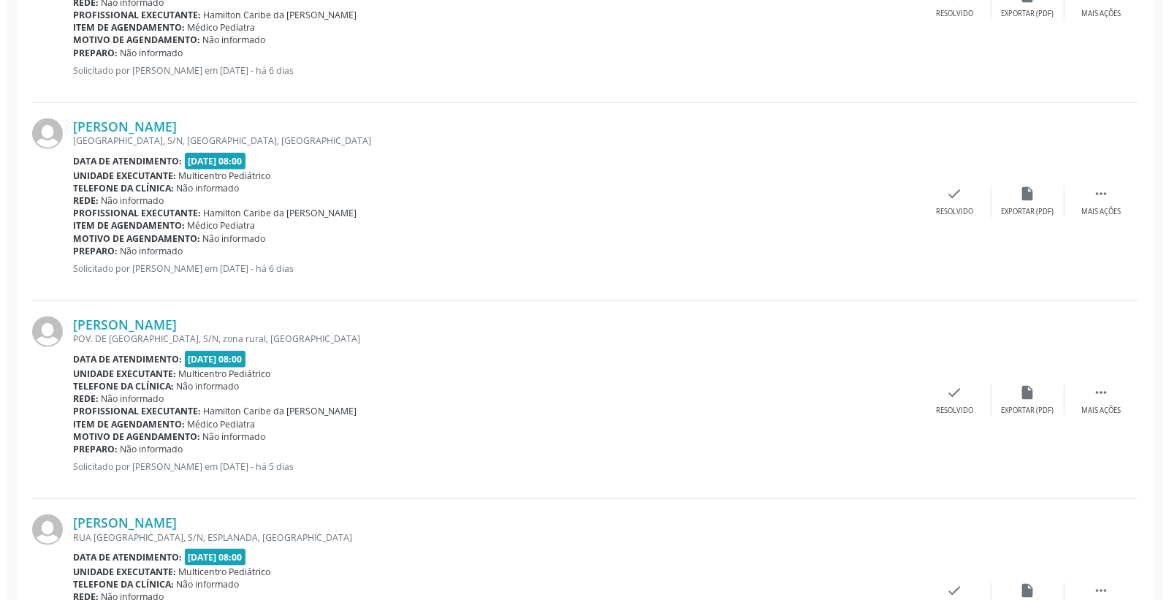
scroll to position [974, 0]
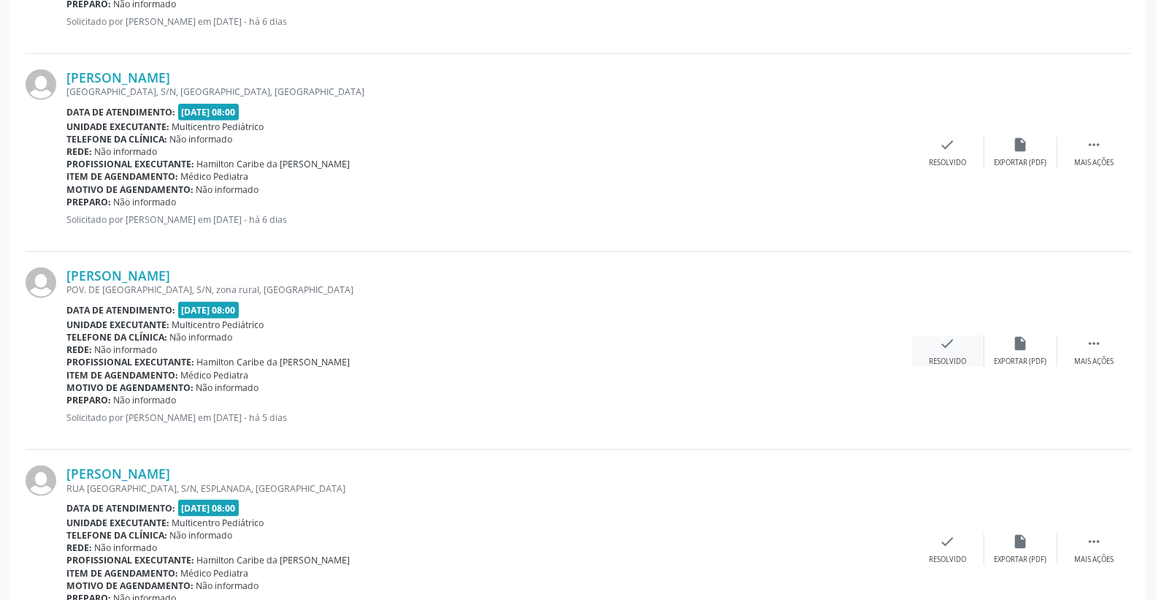
click at [954, 346] on icon "check" at bounding box center [948, 343] width 16 height 16
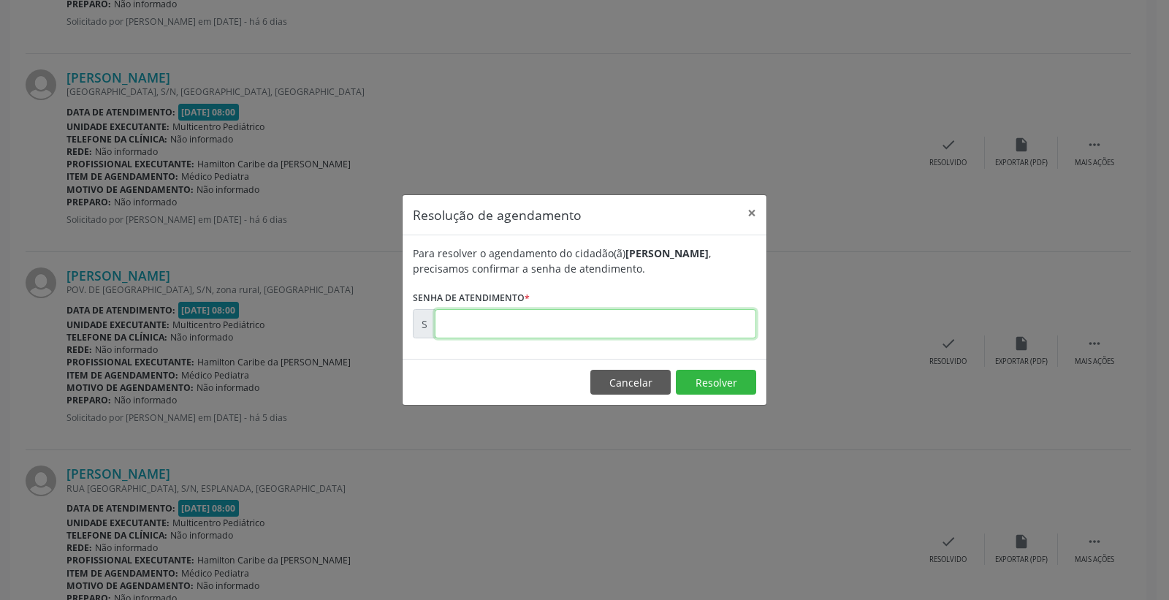
click at [617, 336] on input "text" at bounding box center [595, 323] width 321 height 29
type input "00175497"
drag, startPoint x: 717, startPoint y: 360, endPoint x: 712, endPoint y: 381, distance: 21.8
click at [716, 370] on footer "Cancelar Resolver" at bounding box center [585, 382] width 364 height 46
click at [712, 381] on button "Resolver" at bounding box center [716, 382] width 80 height 25
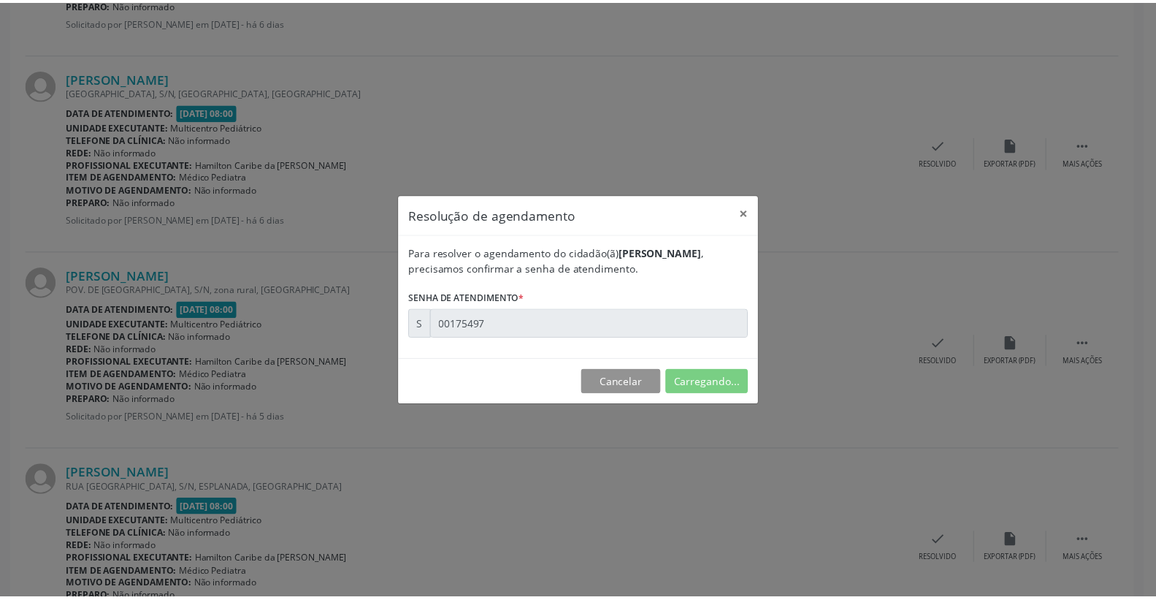
scroll to position [0, 0]
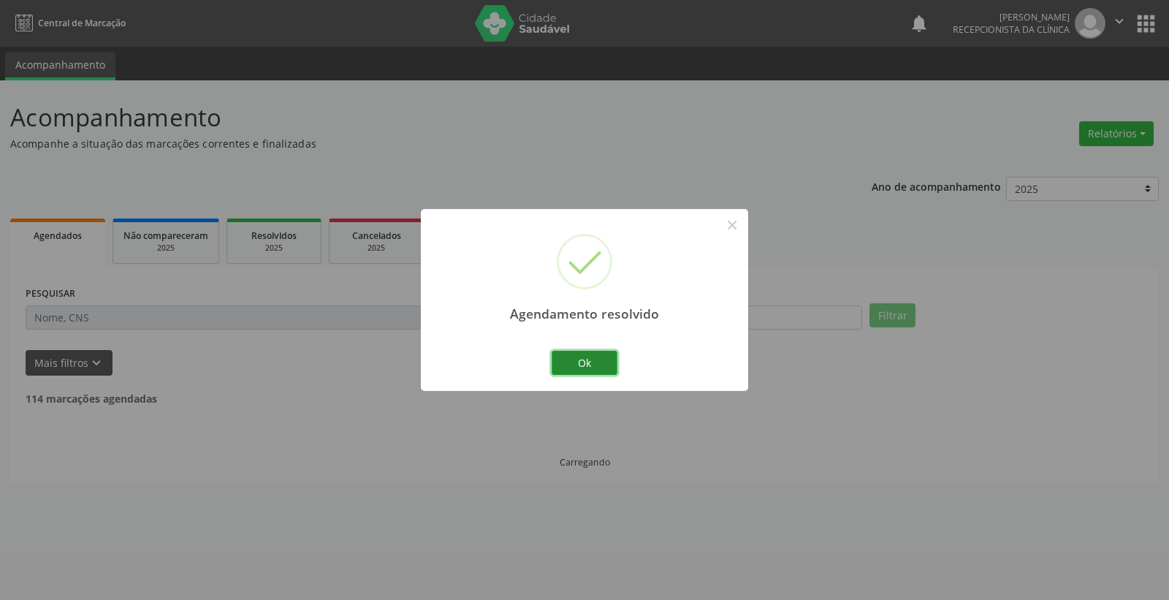
click at [599, 362] on button "Ok" at bounding box center [585, 363] width 66 height 25
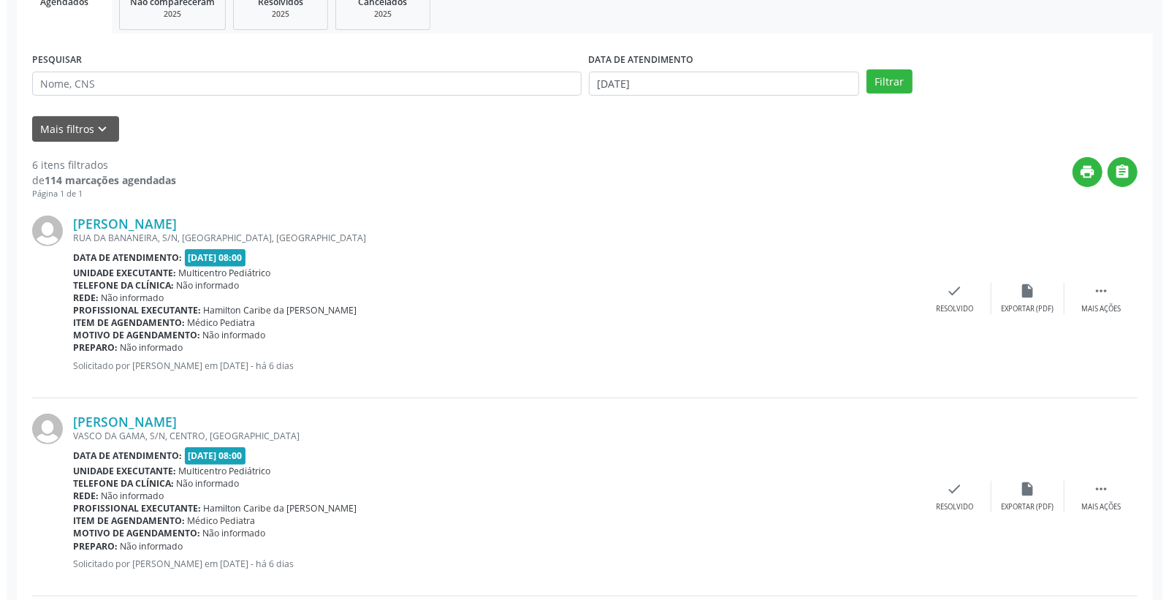
scroll to position [243, 0]
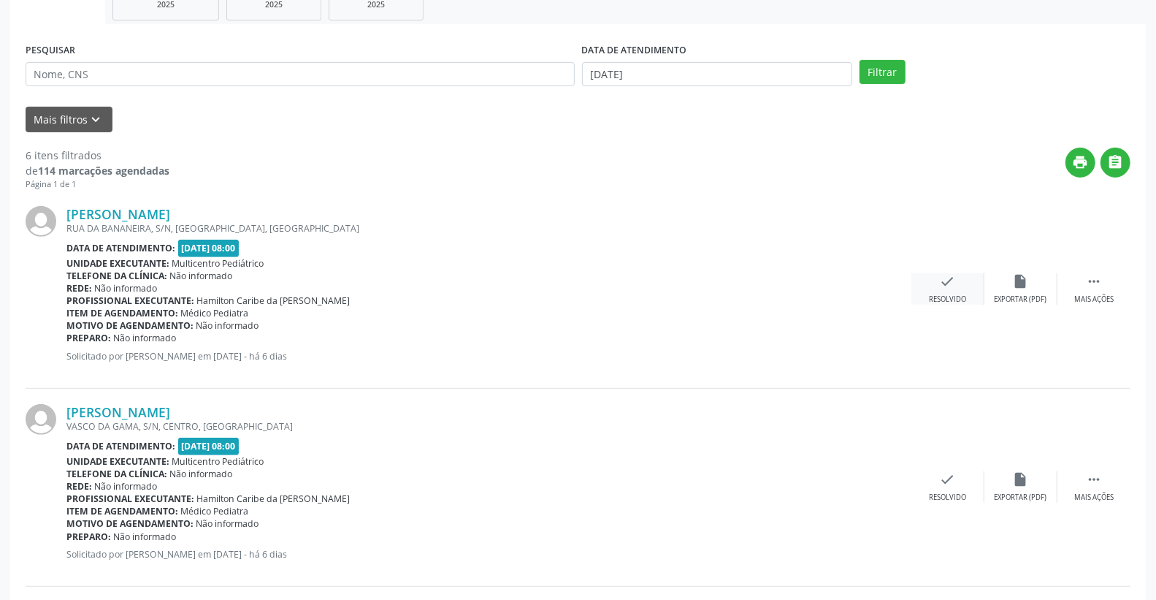
click at [964, 283] on div "check Resolvido" at bounding box center [948, 288] width 73 height 31
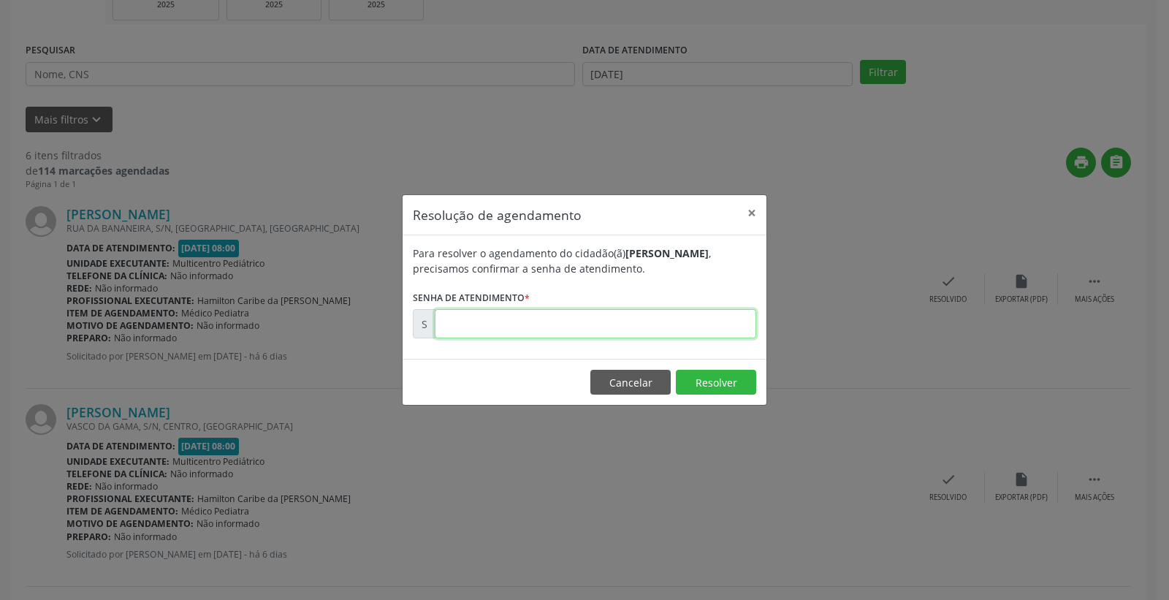
click at [688, 319] on input "text" at bounding box center [595, 323] width 321 height 29
type input "00175180"
click at [710, 373] on button "Resolver" at bounding box center [716, 382] width 80 height 25
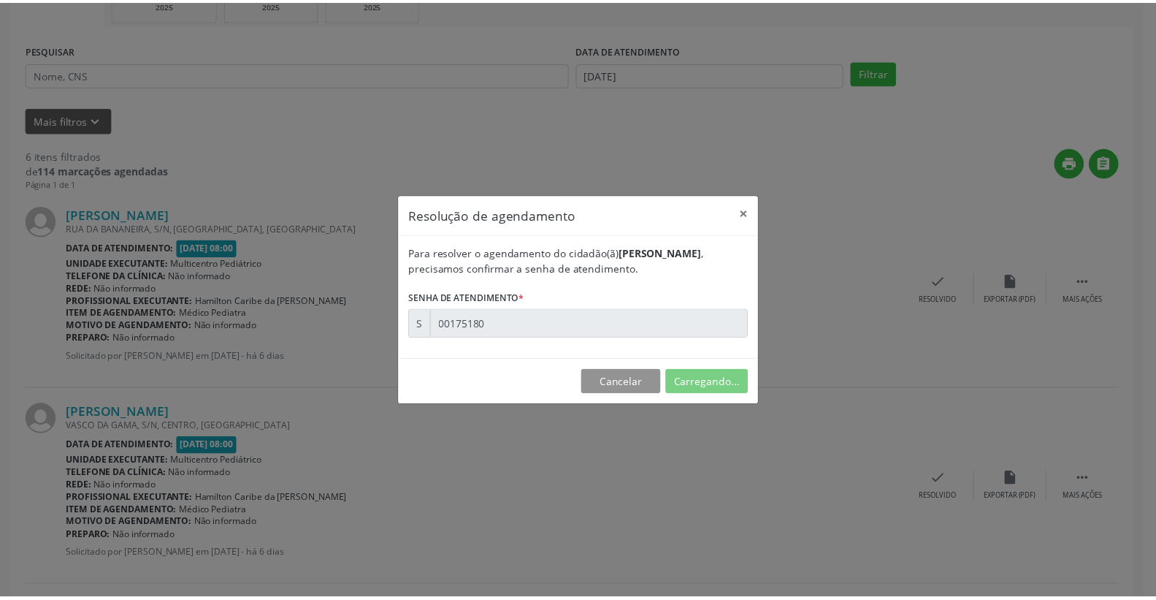
scroll to position [0, 0]
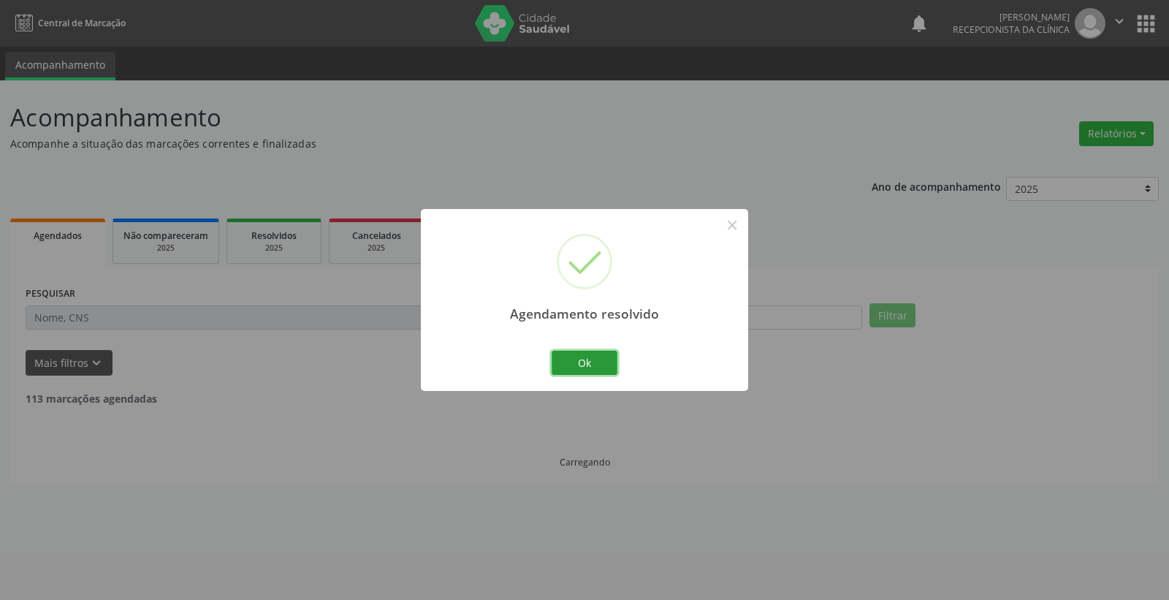
click at [587, 362] on button "Ok" at bounding box center [585, 363] width 66 height 25
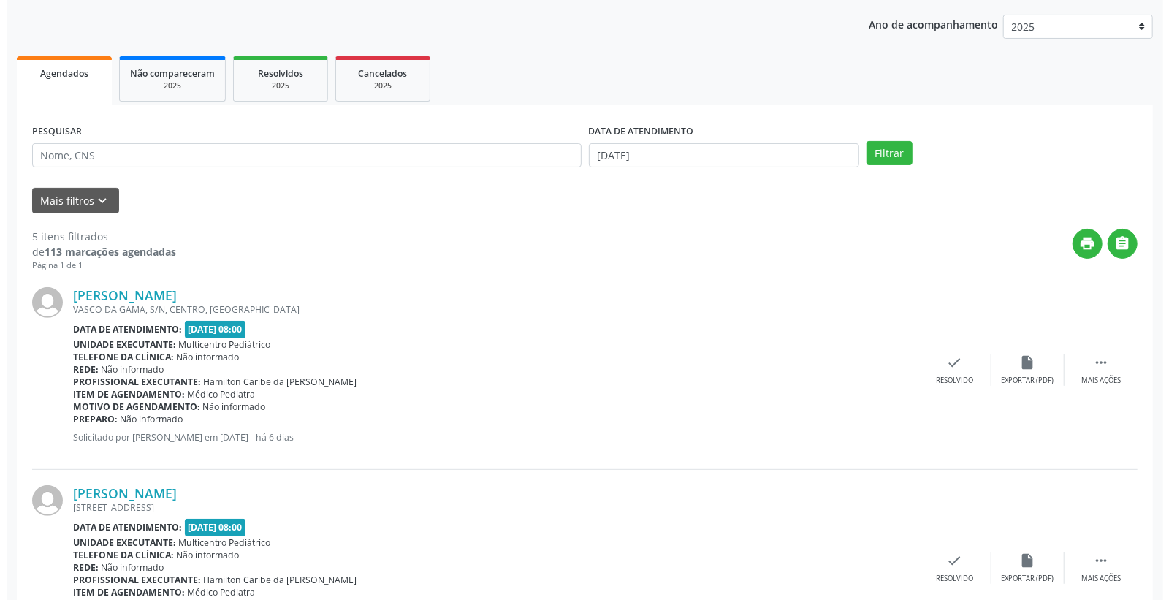
scroll to position [487, 0]
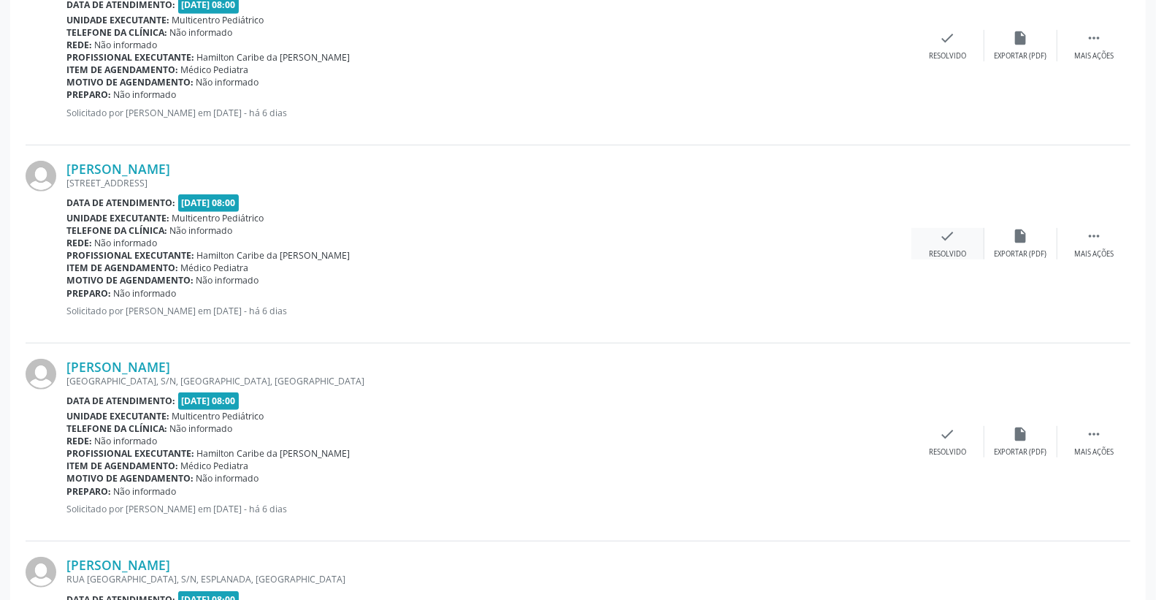
click at [937, 231] on div "check Resolvido" at bounding box center [948, 243] width 73 height 31
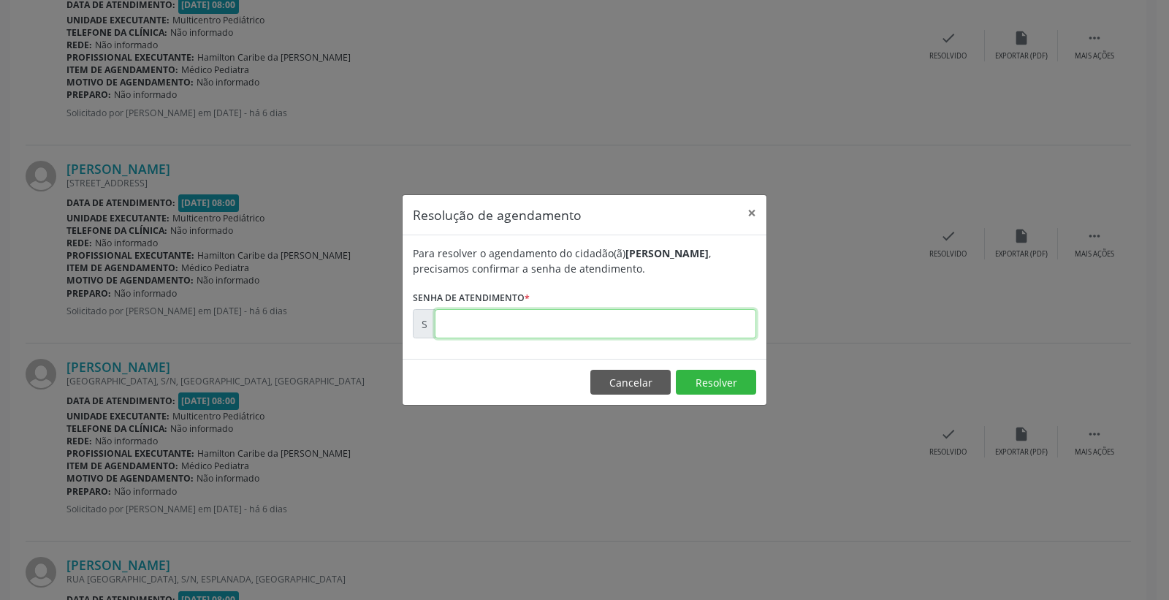
click at [720, 315] on input "text" at bounding box center [595, 323] width 321 height 29
type input "00175287"
click at [728, 377] on button "Resolver" at bounding box center [716, 382] width 80 height 25
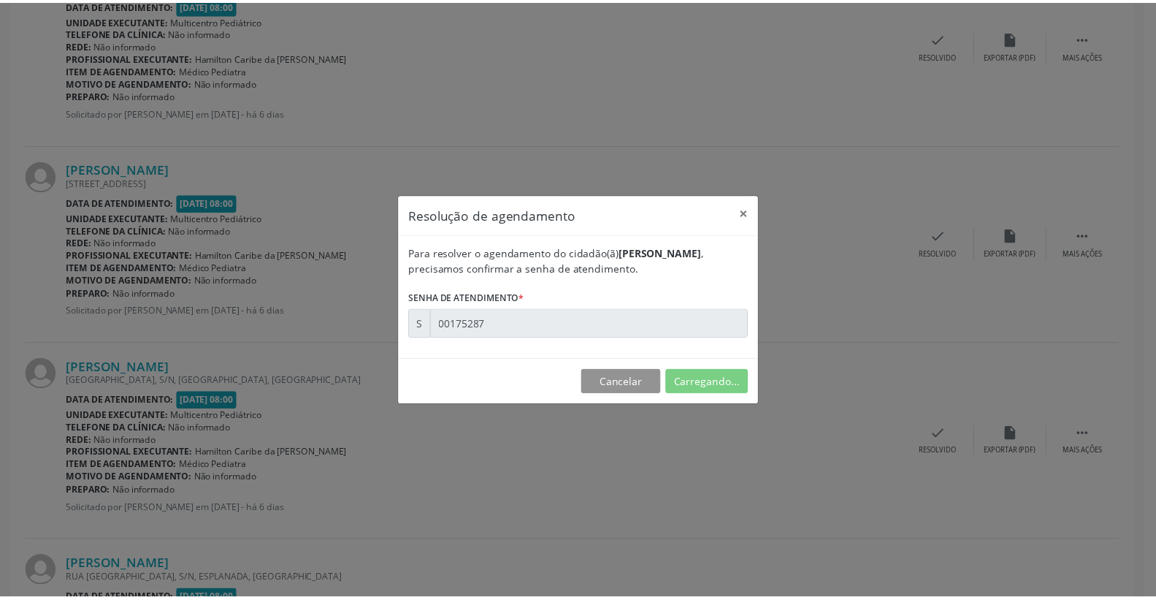
scroll to position [0, 0]
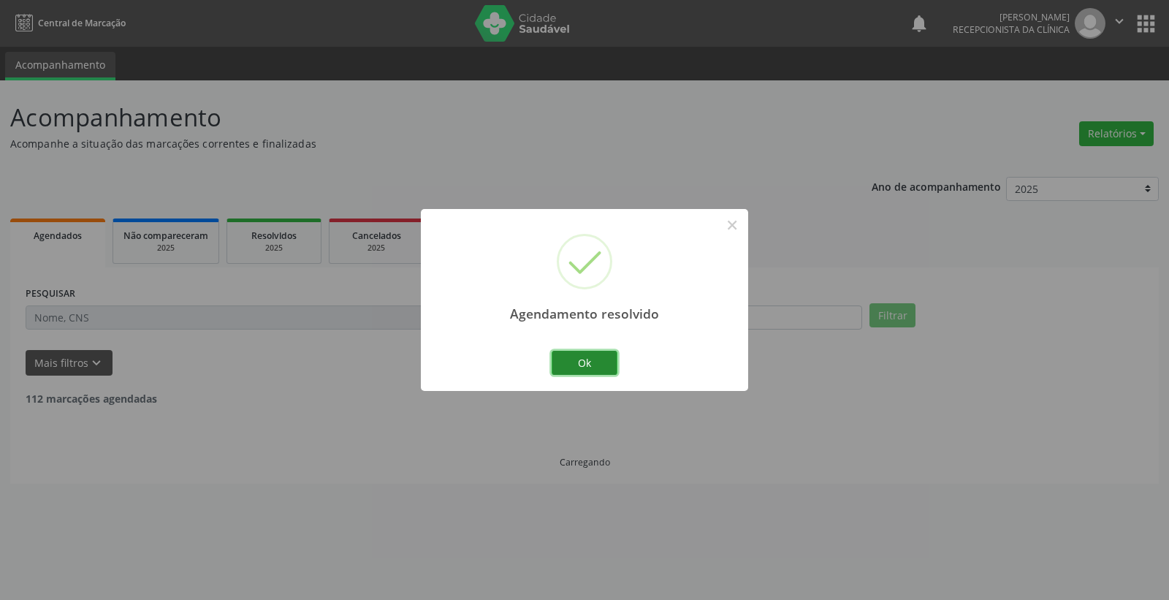
click at [602, 354] on button "Ok" at bounding box center [585, 363] width 66 height 25
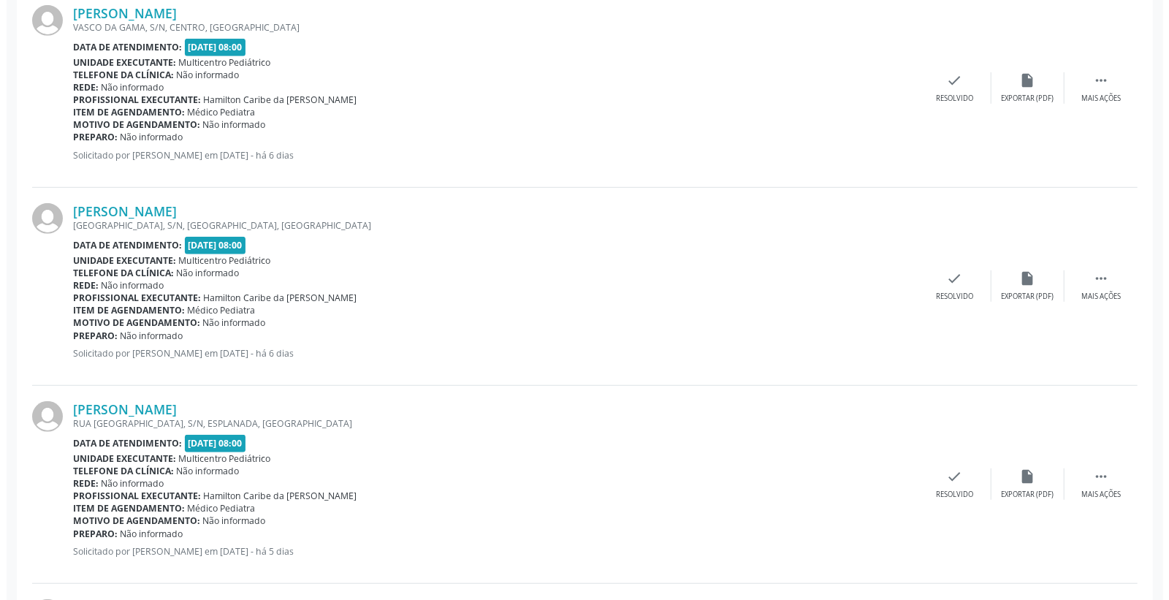
scroll to position [487, 0]
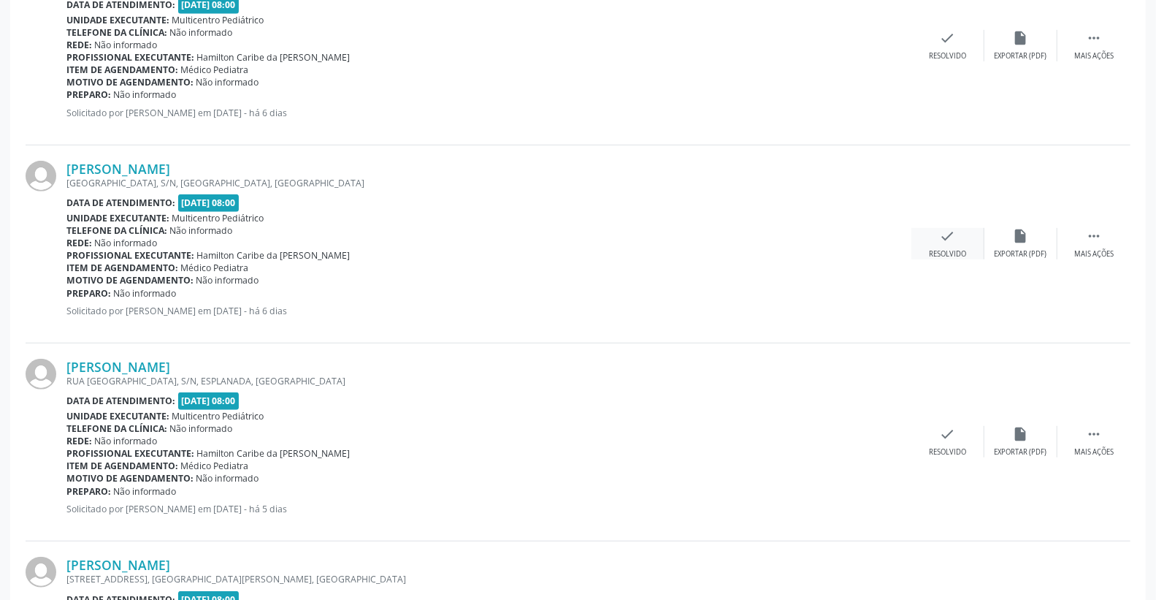
click at [948, 234] on icon "check" at bounding box center [948, 236] width 16 height 16
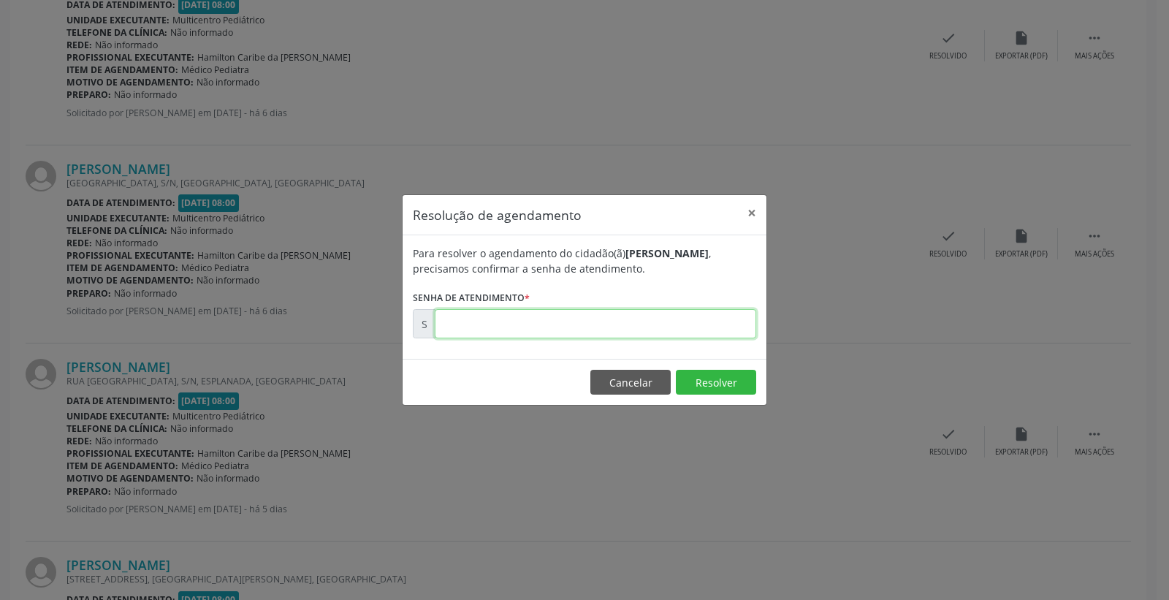
click at [689, 324] on input "text" at bounding box center [595, 323] width 321 height 29
type input "00175289"
click at [722, 389] on button "Resolver" at bounding box center [716, 382] width 80 height 25
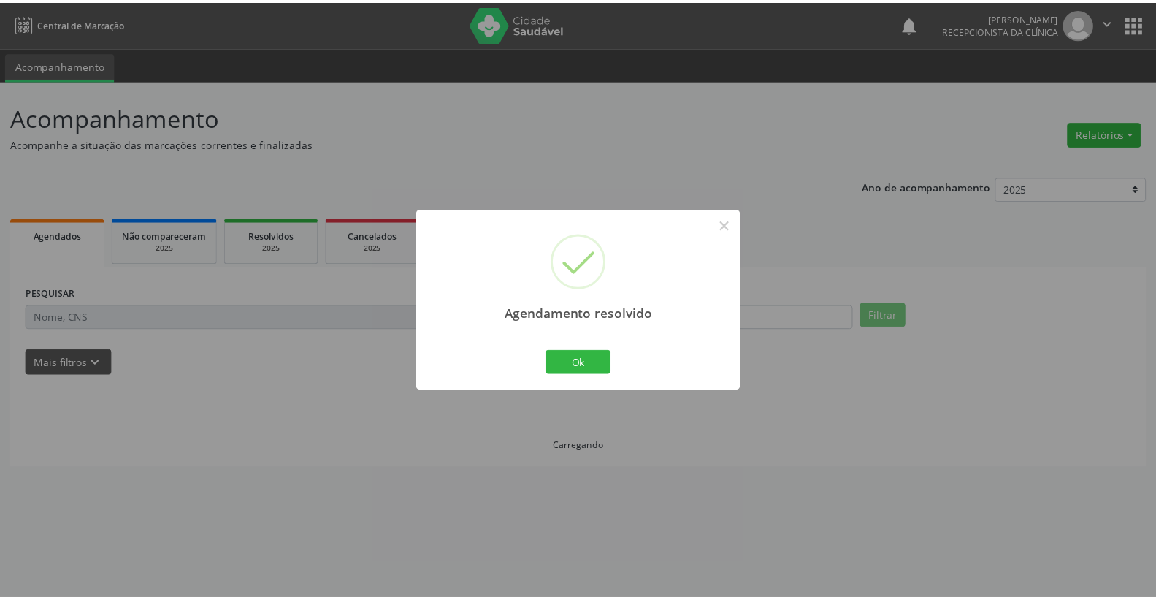
scroll to position [0, 0]
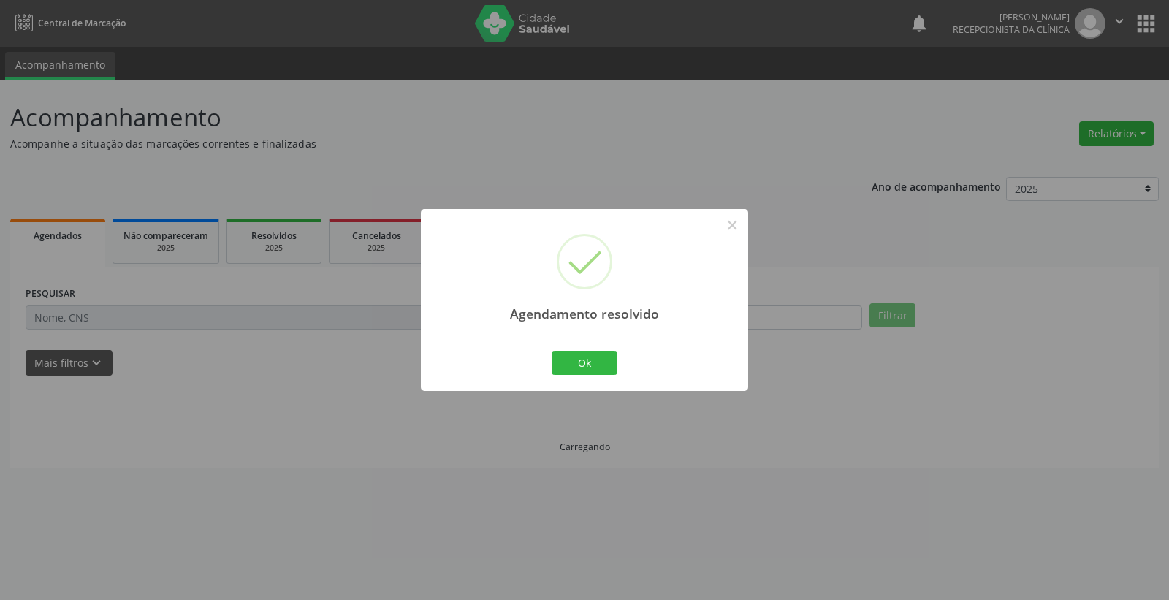
click at [620, 361] on div "Ok Cancel" at bounding box center [585, 362] width 72 height 31
click at [589, 361] on button "Ok" at bounding box center [585, 363] width 66 height 25
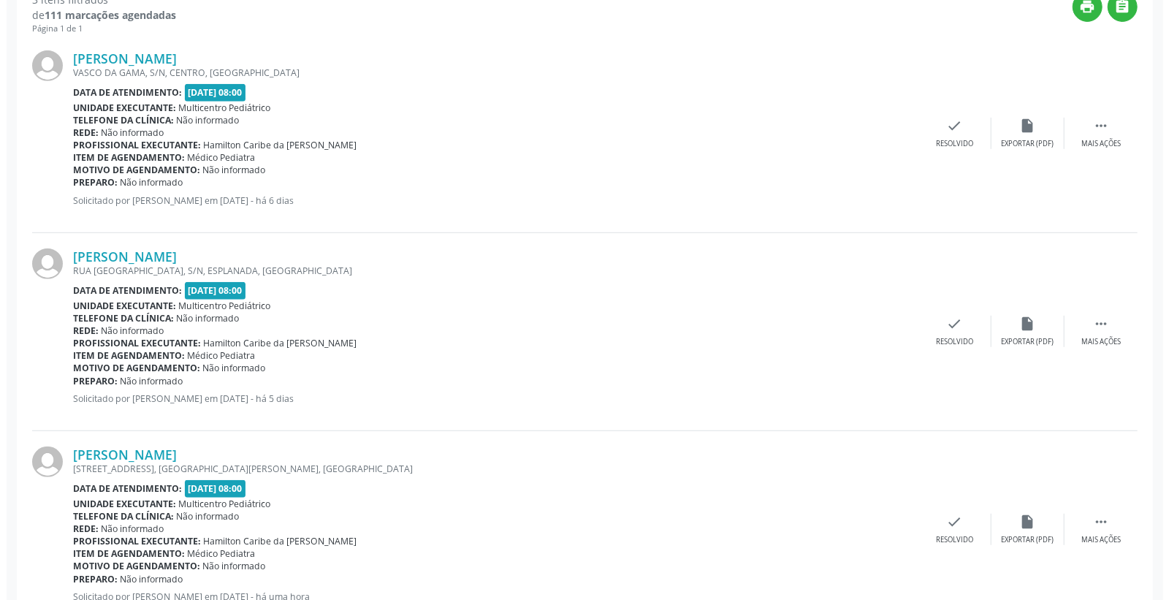
scroll to position [370, 0]
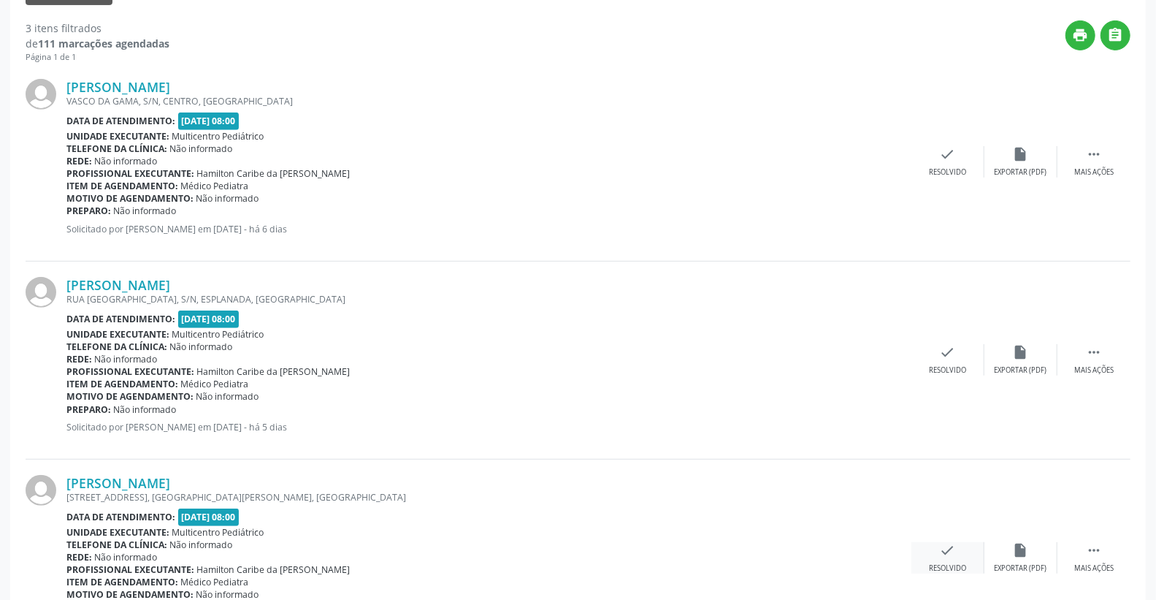
click at [947, 553] on icon "check" at bounding box center [948, 550] width 16 height 16
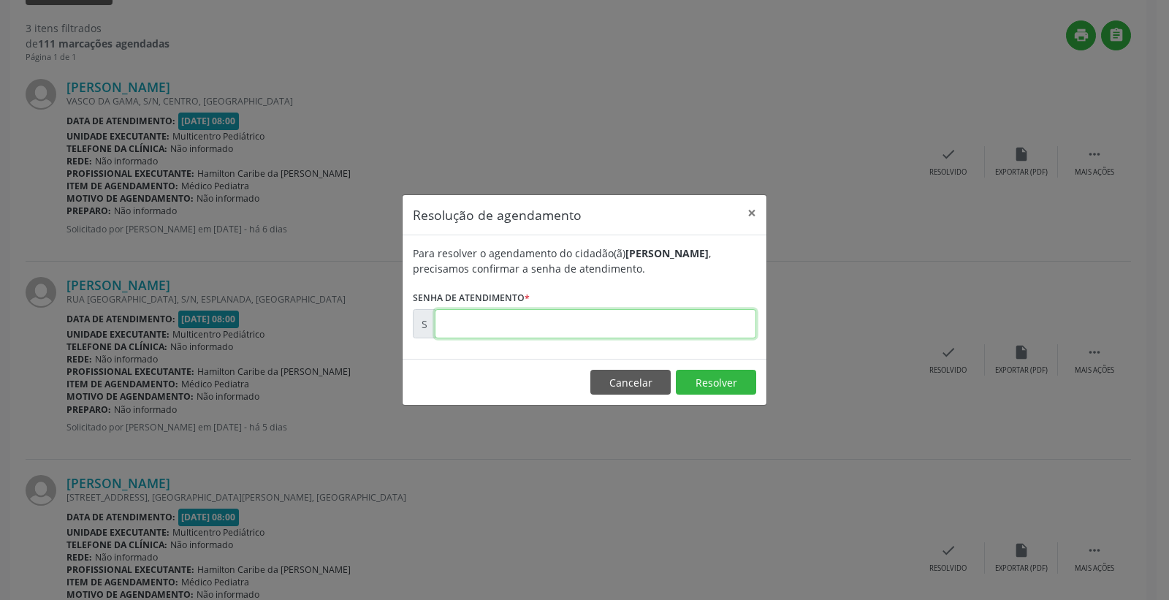
click at [732, 324] on input "text" at bounding box center [595, 323] width 321 height 29
type input "00176057"
click at [714, 374] on button "Resolver" at bounding box center [716, 382] width 80 height 25
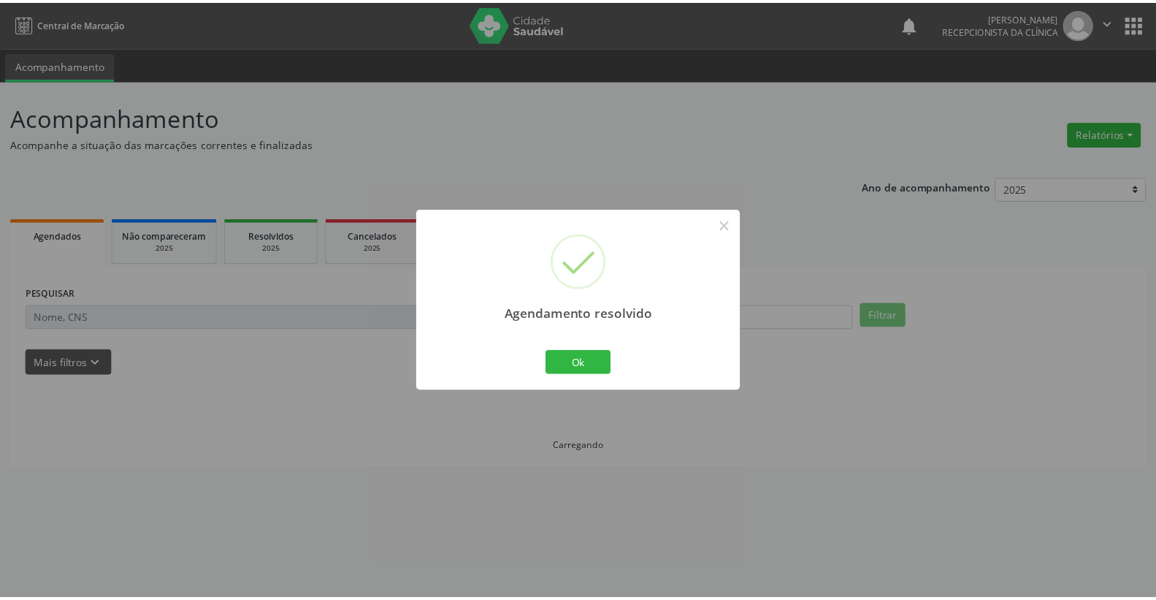
scroll to position [0, 0]
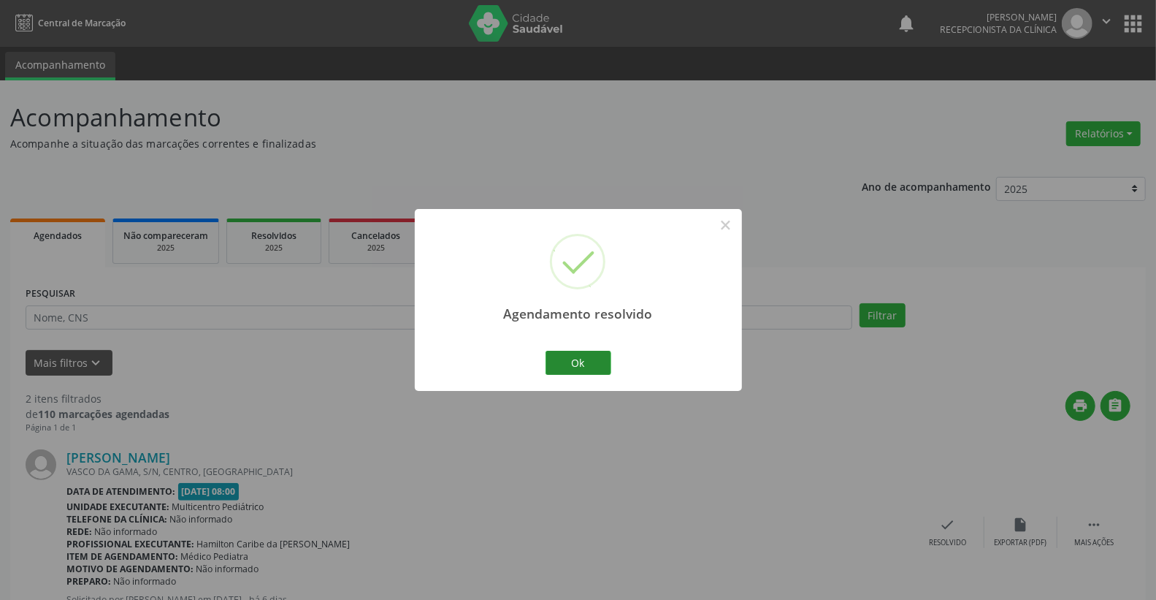
drag, startPoint x: 599, startPoint y: 345, endPoint x: 599, endPoint y: 355, distance: 10.2
click at [599, 353] on div "Agendamento resolvido × Ok Cancel" at bounding box center [578, 300] width 327 height 182
click at [599, 355] on button "Ok" at bounding box center [579, 363] width 66 height 25
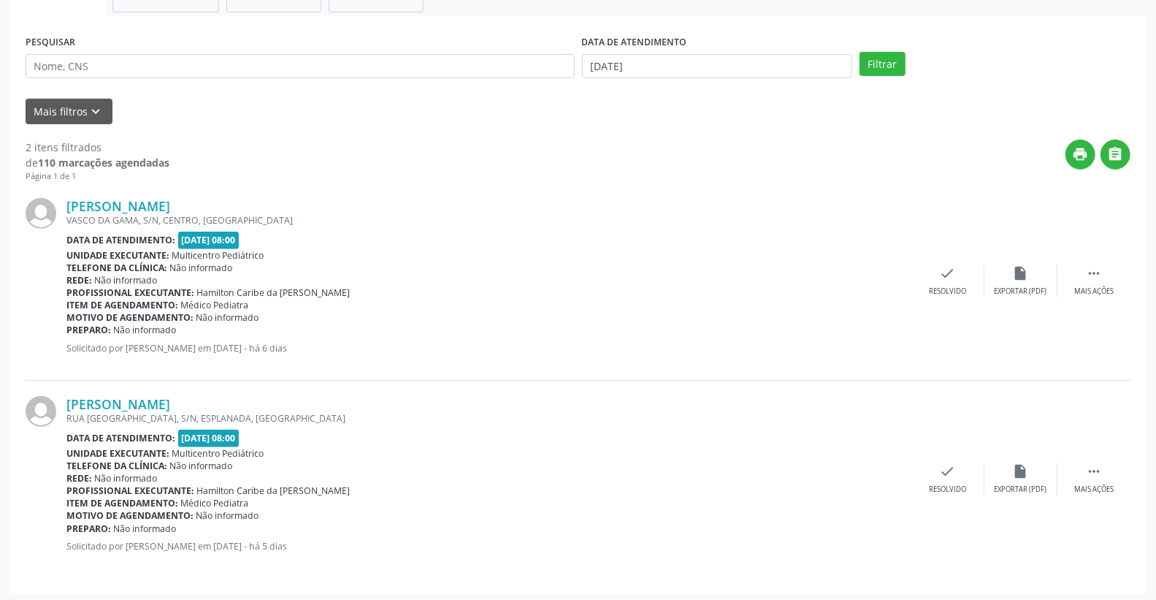
scroll to position [253, 0]
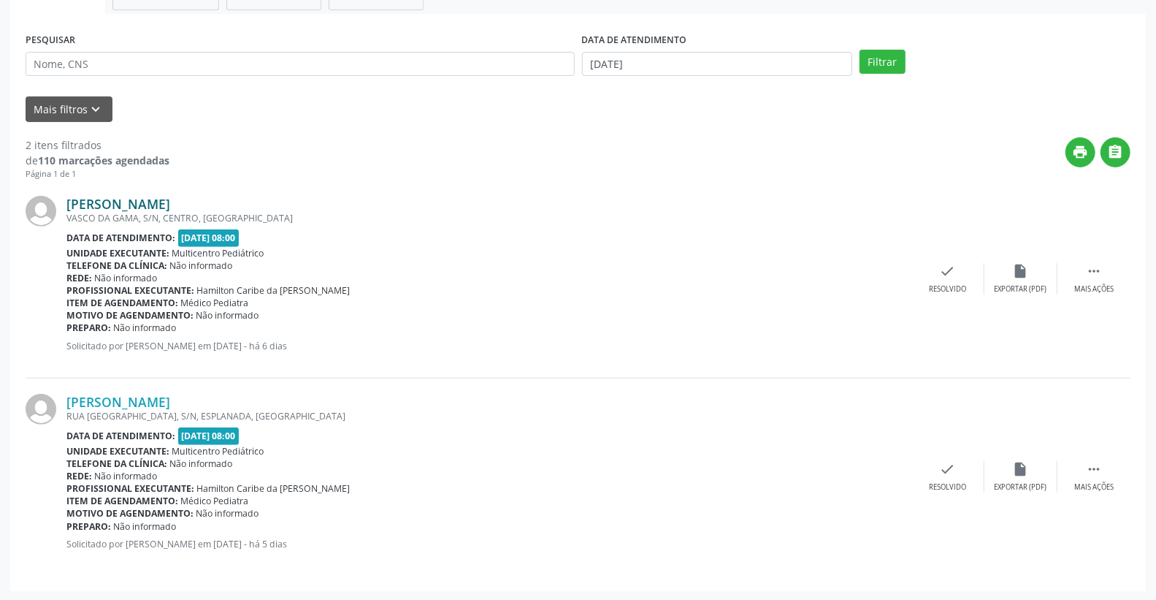
click at [170, 196] on link "[PERSON_NAME]" at bounding box center [118, 204] width 104 height 16
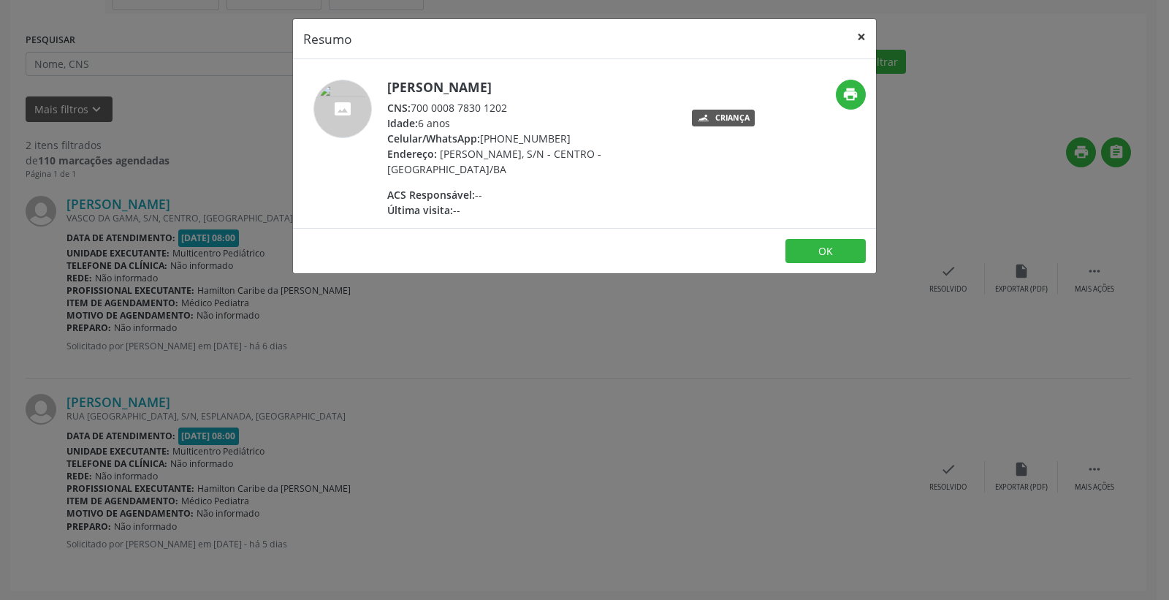
click at [864, 34] on button "×" at bounding box center [861, 37] width 29 height 36
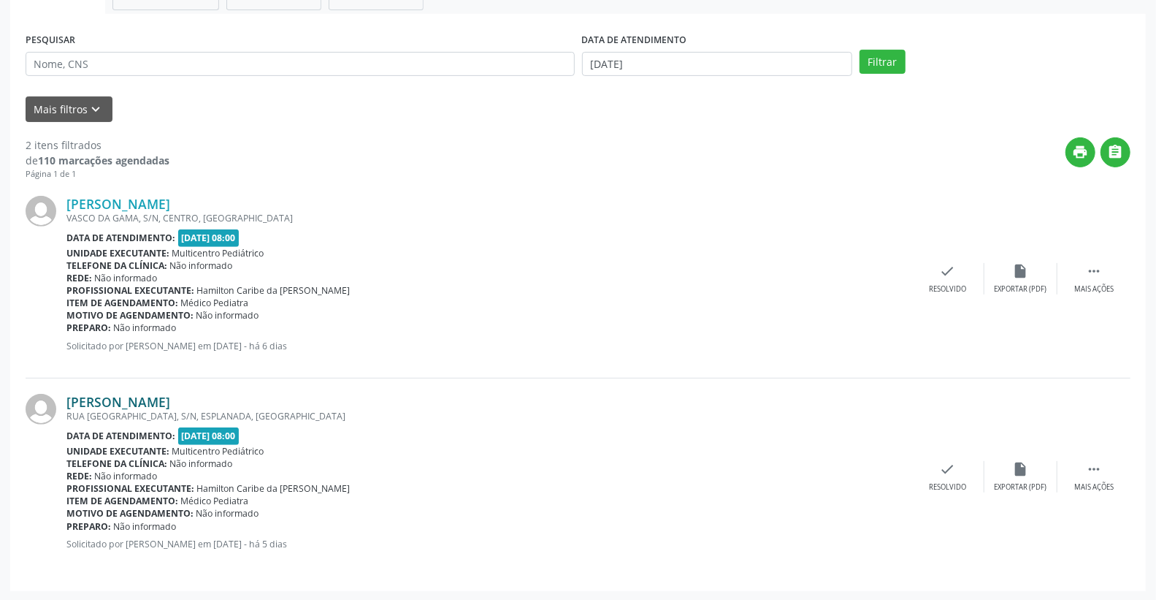
click at [114, 403] on link "[PERSON_NAME]" at bounding box center [118, 402] width 104 height 16
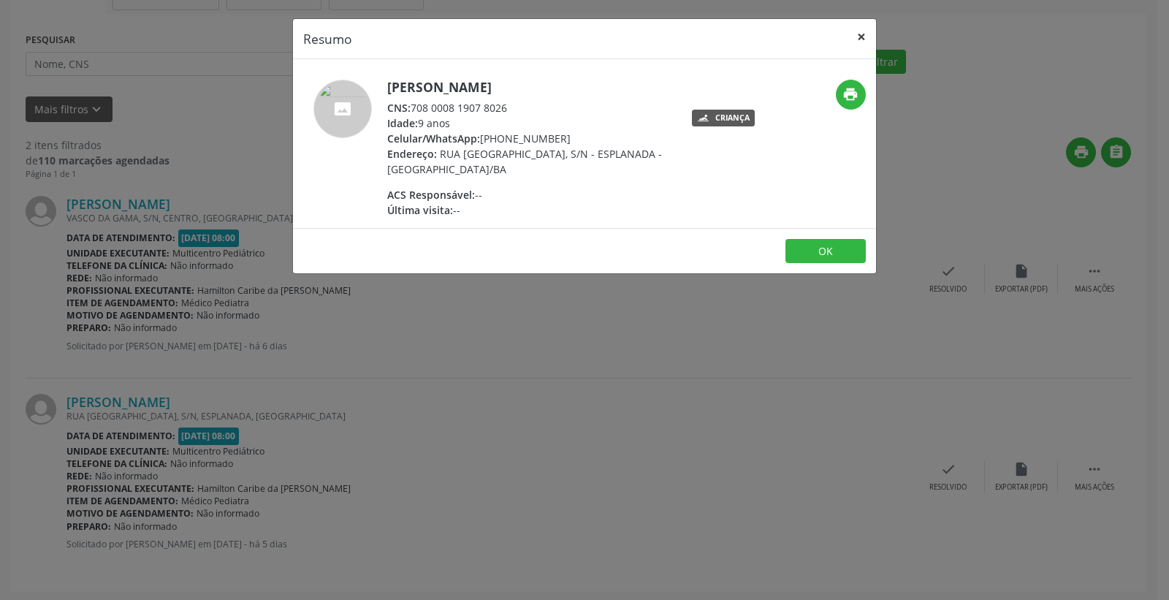
click at [860, 37] on button "×" at bounding box center [861, 37] width 29 height 36
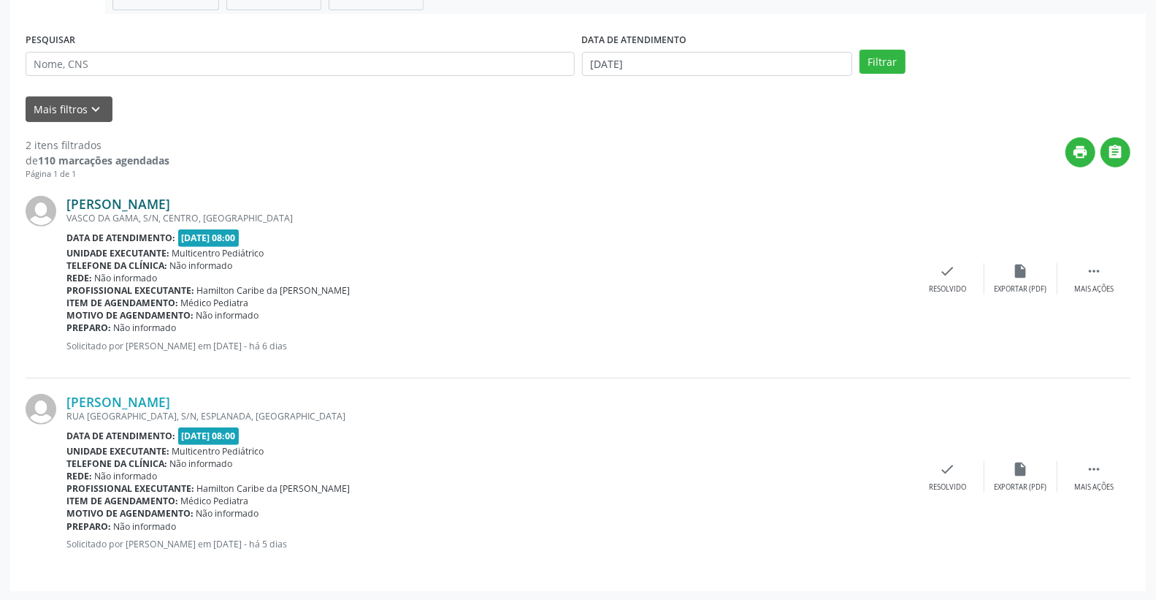
click at [170, 202] on link "[PERSON_NAME]" at bounding box center [118, 204] width 104 height 16
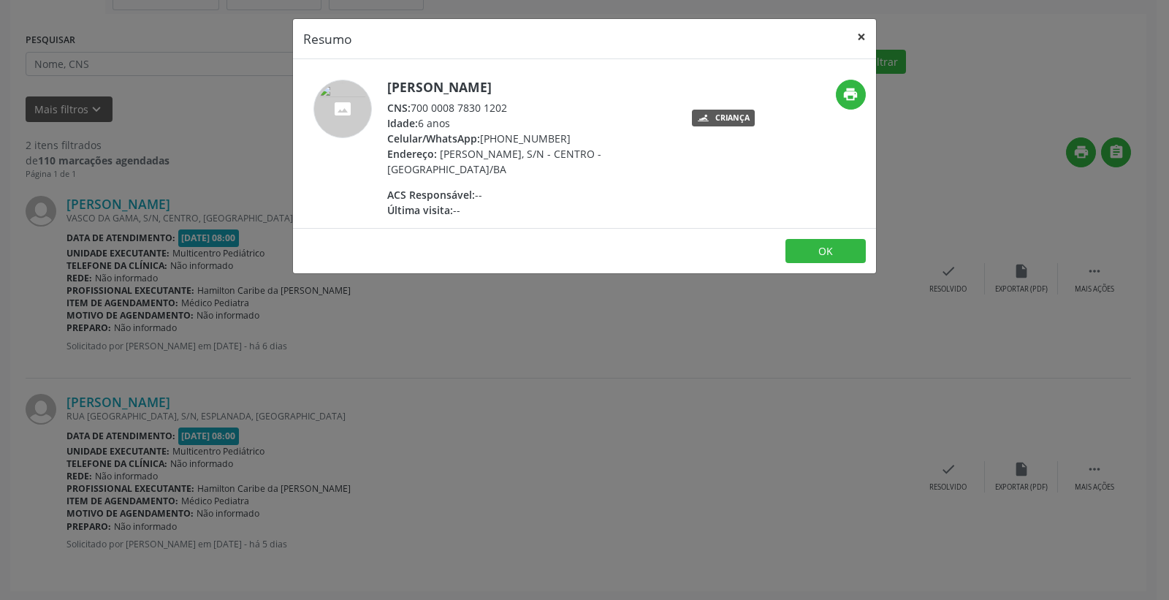
click at [857, 34] on button "×" at bounding box center [861, 37] width 29 height 36
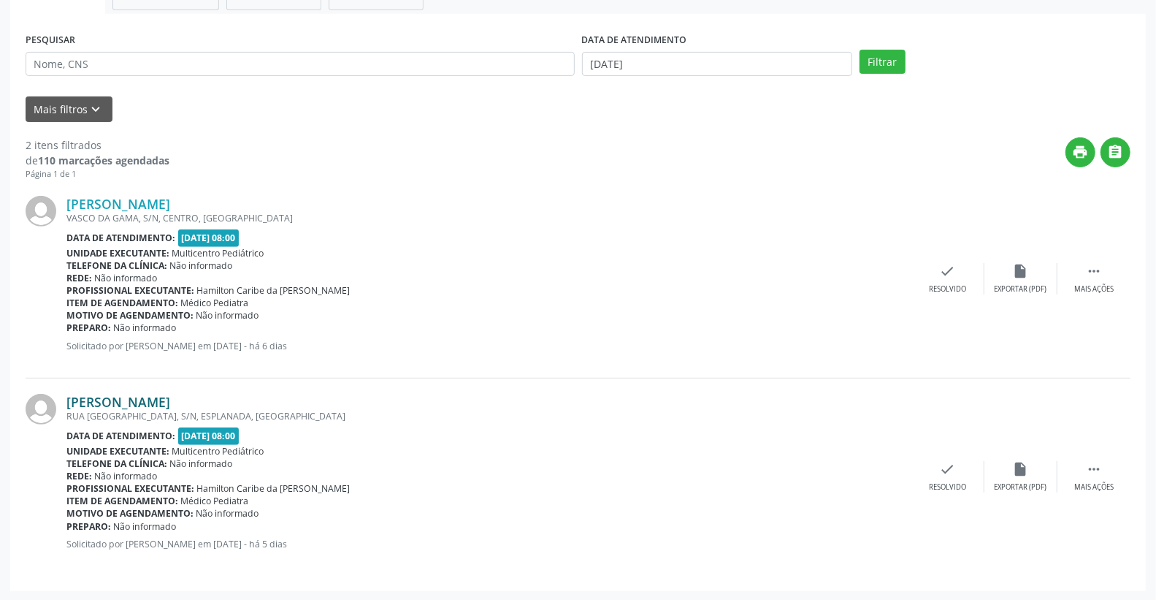
click at [153, 405] on link "[PERSON_NAME]" at bounding box center [118, 402] width 104 height 16
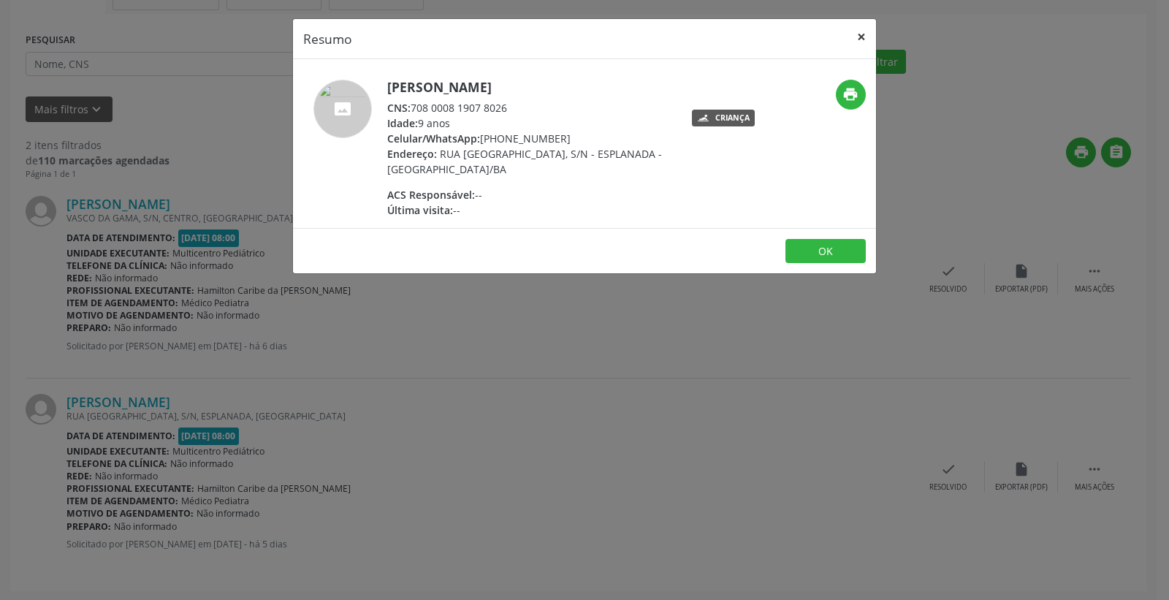
click at [856, 33] on button "×" at bounding box center [861, 37] width 29 height 36
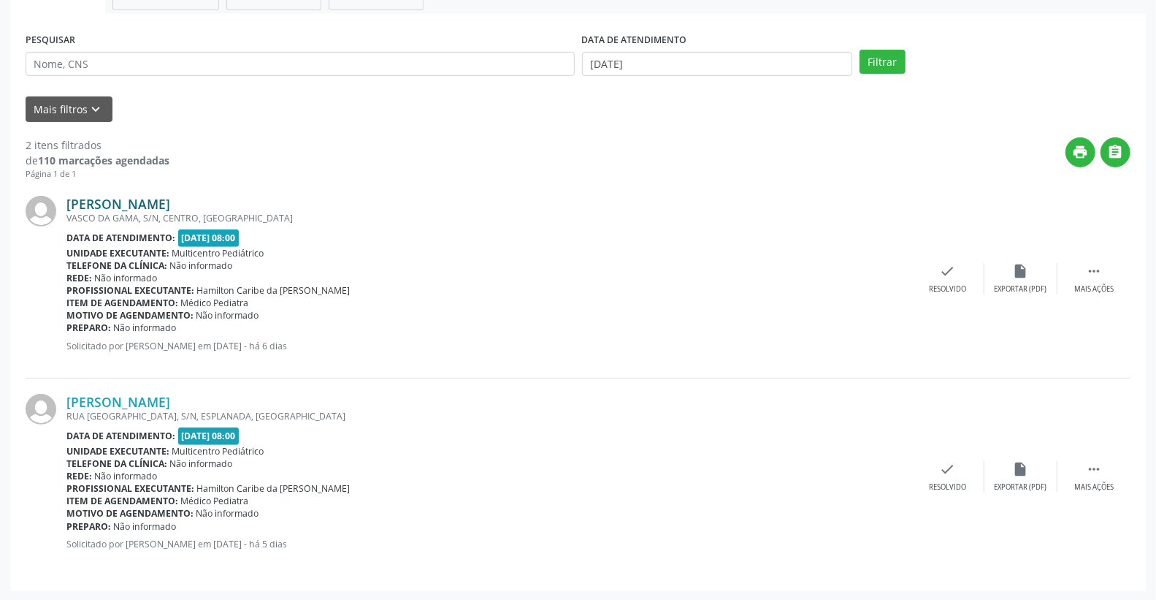
click at [170, 201] on link "[PERSON_NAME]" at bounding box center [118, 204] width 104 height 16
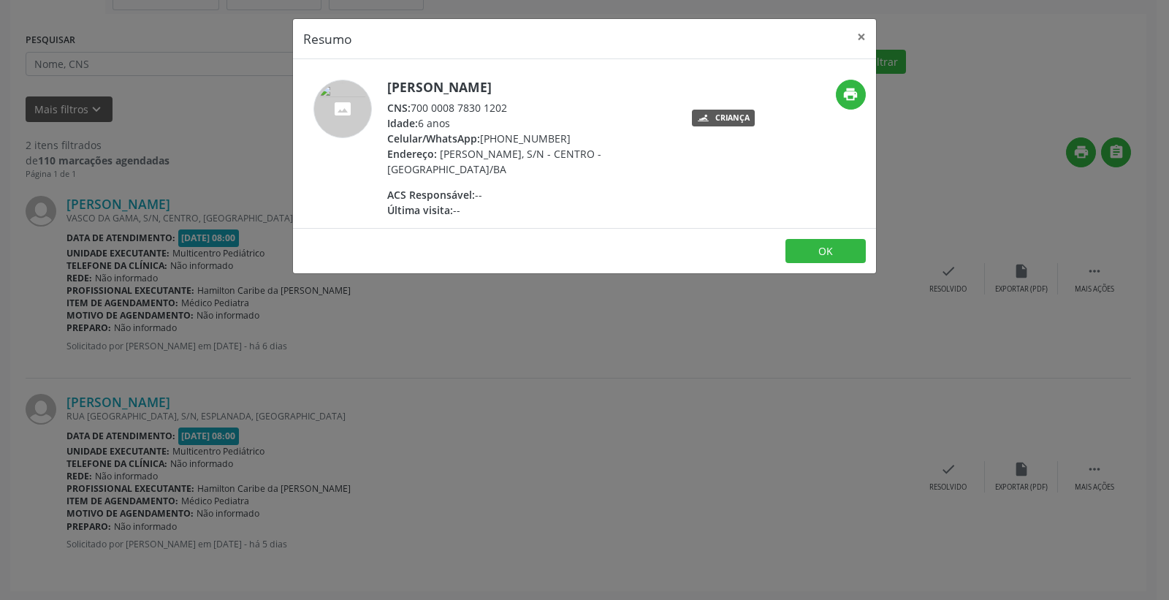
drag, startPoint x: 413, startPoint y: 104, endPoint x: 506, endPoint y: 110, distance: 93.0
click at [506, 110] on div "CNS: 700 0008 7830 1202" at bounding box center [529, 107] width 284 height 15
copy div "700 0008 7830 1202"
click at [861, 37] on button "×" at bounding box center [861, 37] width 29 height 36
